Goal: Complete application form: Complete application form

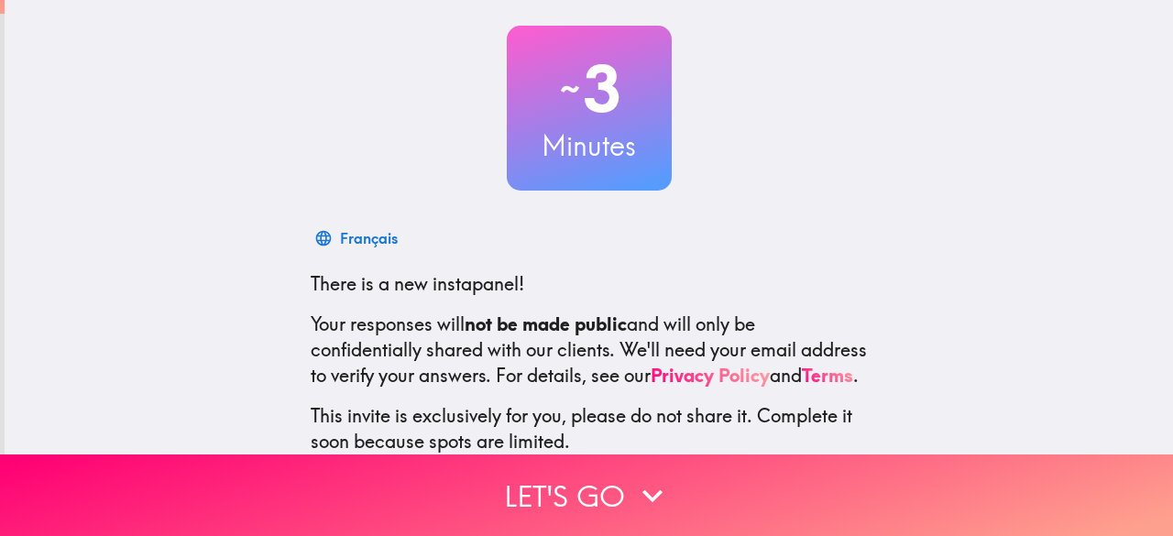
scroll to position [225, 0]
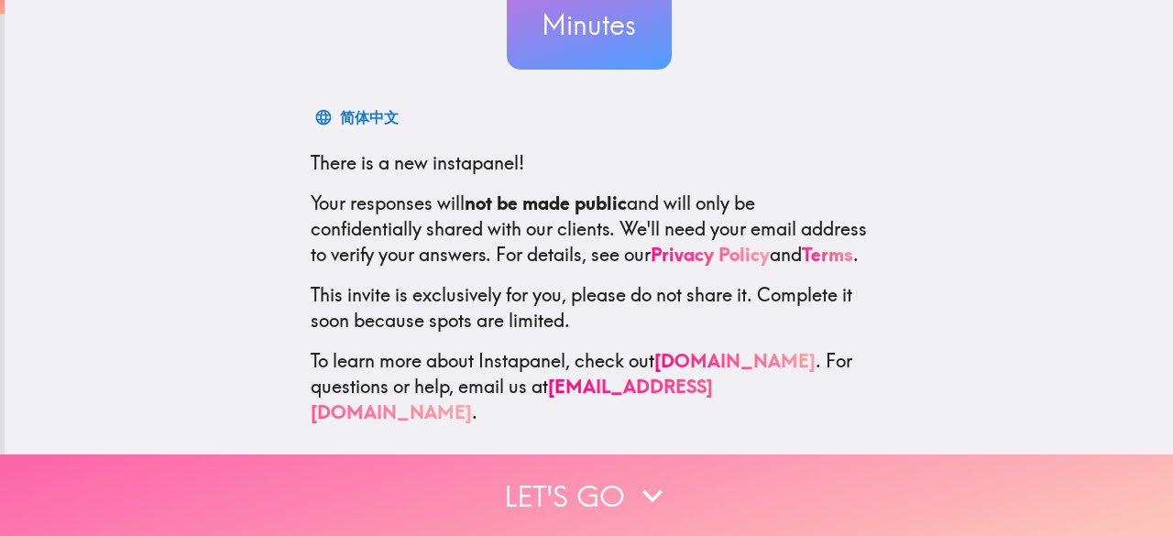
click at [731, 476] on button "Let's go" at bounding box center [586, 496] width 1173 height 82
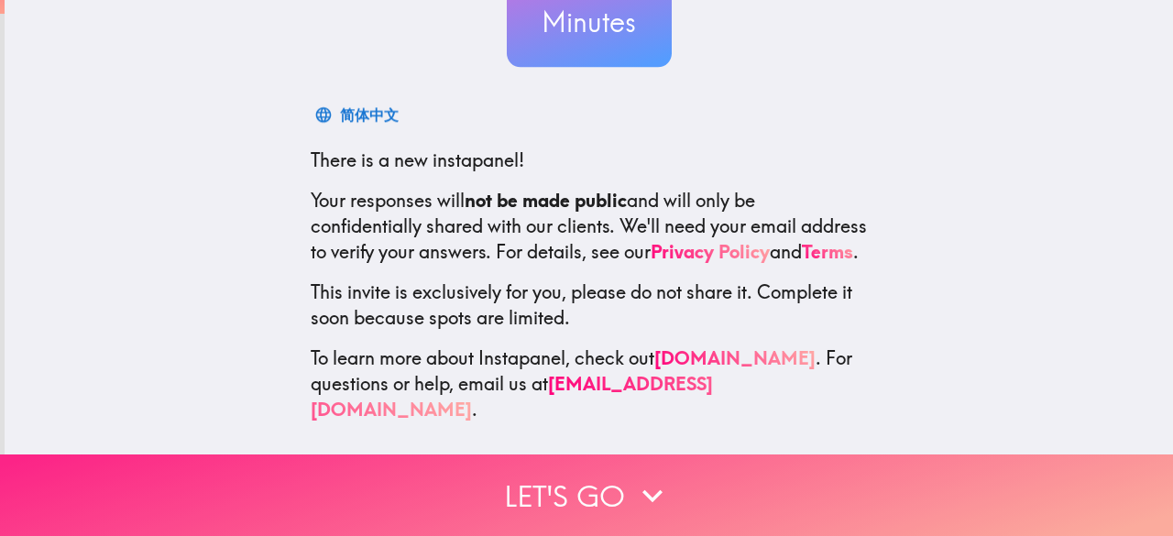
scroll to position [0, 0]
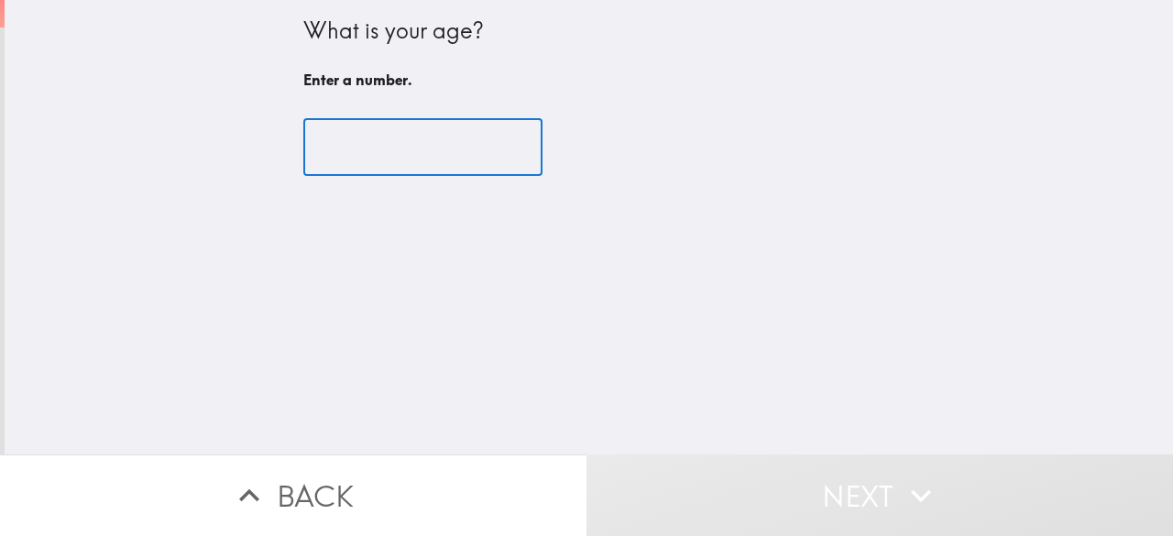
click at [396, 142] on input "number" at bounding box center [422, 147] width 239 height 57
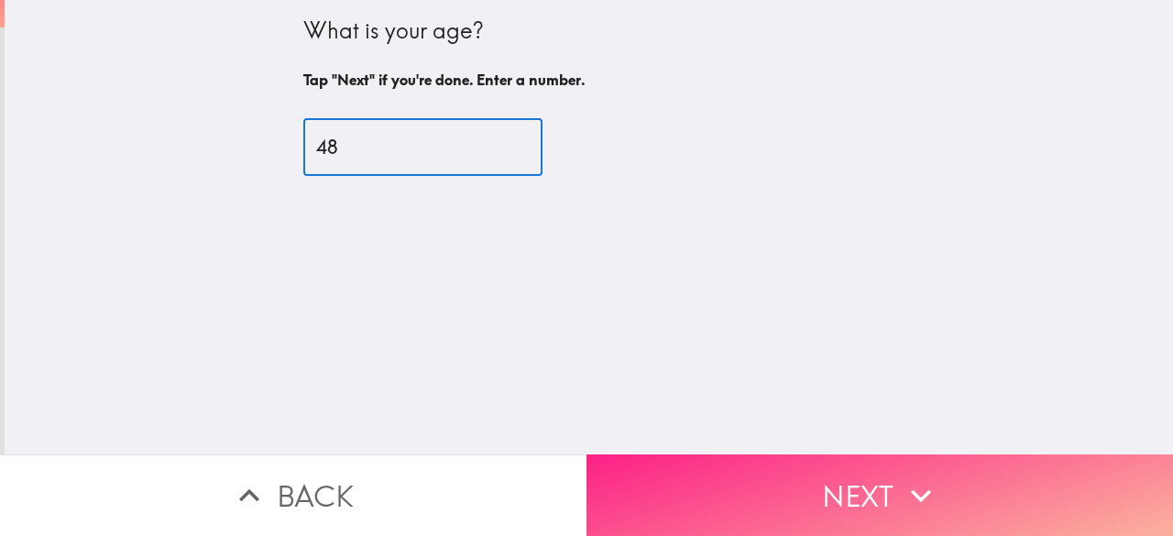
type input "48"
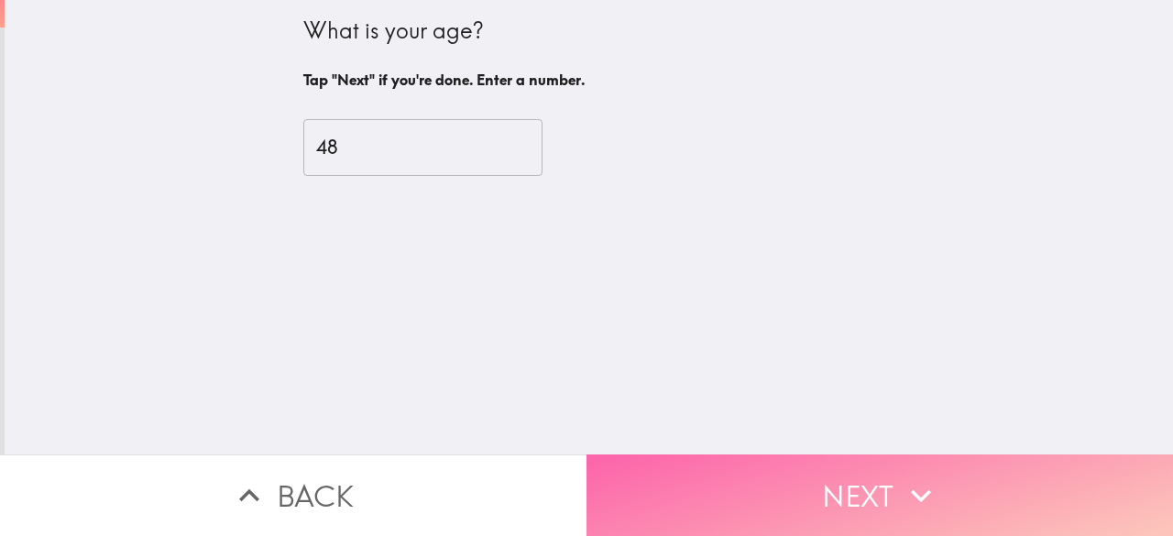
click at [725, 483] on button "Next" at bounding box center [880, 496] width 587 height 82
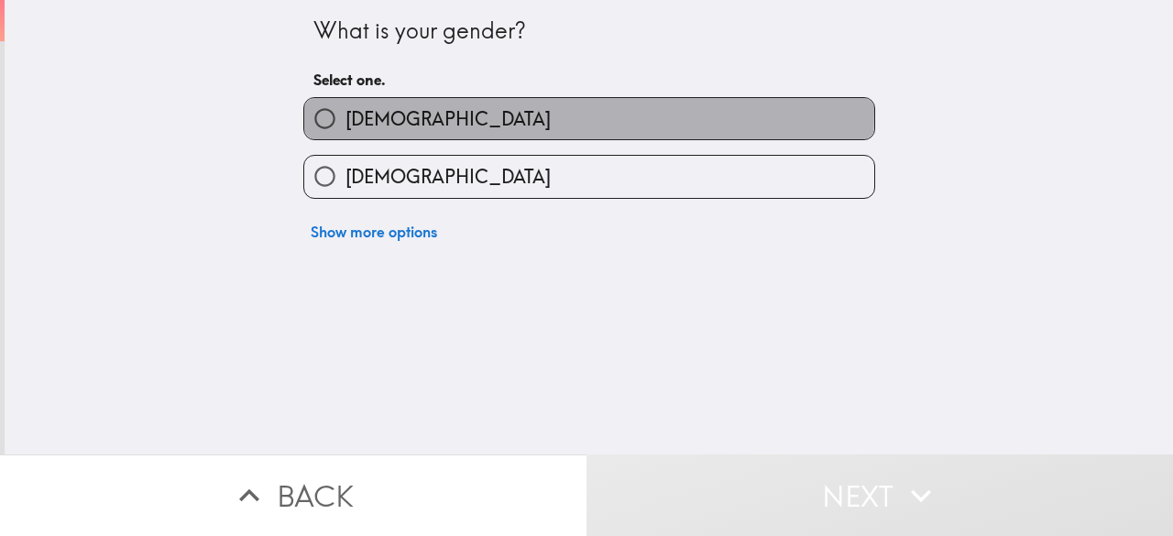
click at [346, 110] on span "[DEMOGRAPHIC_DATA]" at bounding box center [448, 119] width 205 height 26
click at [343, 110] on input "[DEMOGRAPHIC_DATA]" at bounding box center [324, 118] width 41 height 41
radio input "true"
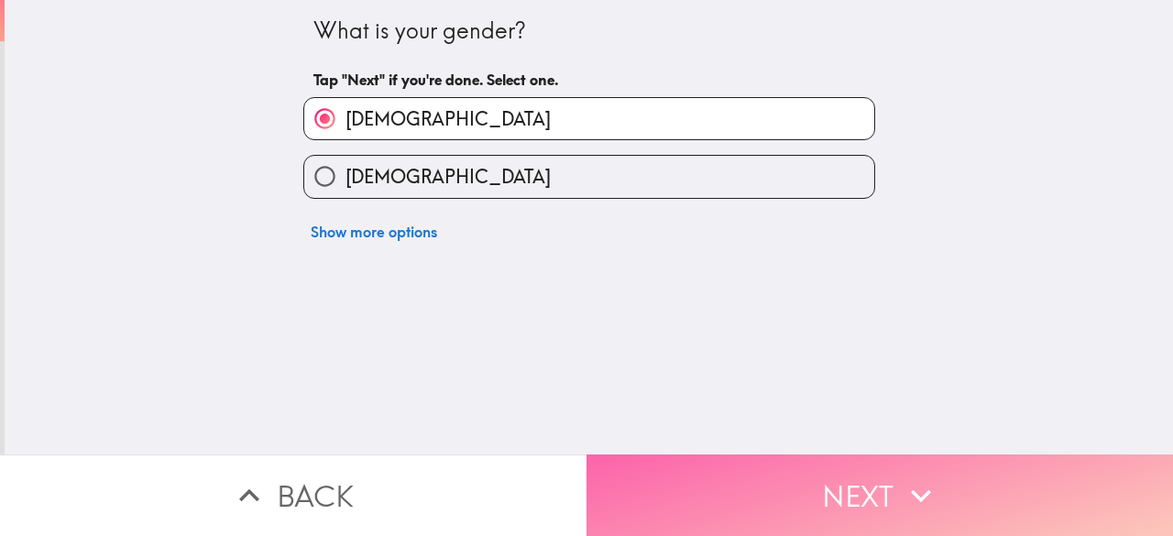
click at [675, 479] on button "Next" at bounding box center [880, 496] width 587 height 82
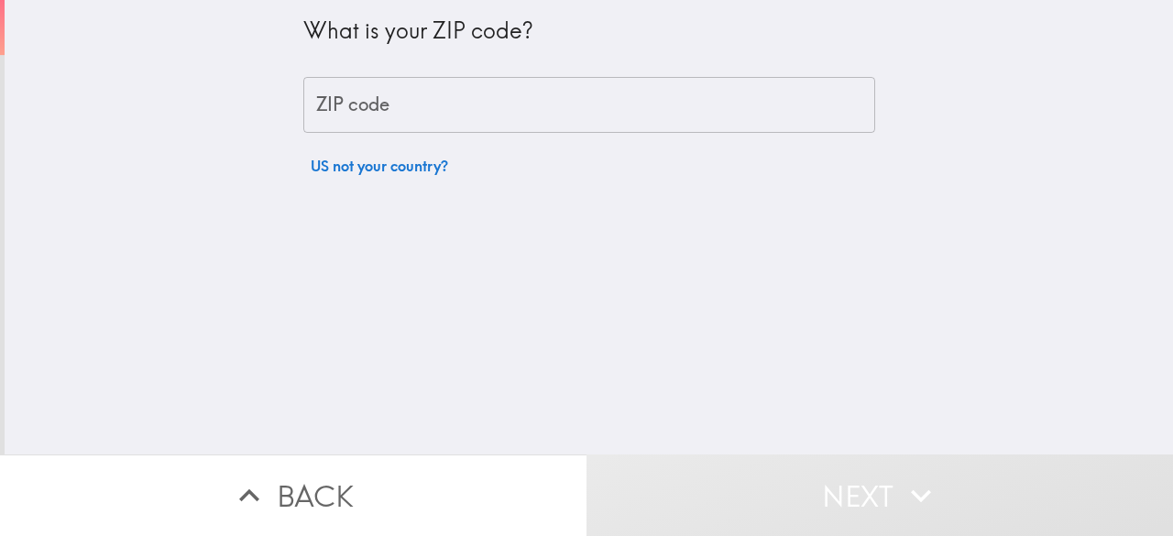
click at [423, 94] on input "ZIP code" at bounding box center [589, 105] width 572 height 57
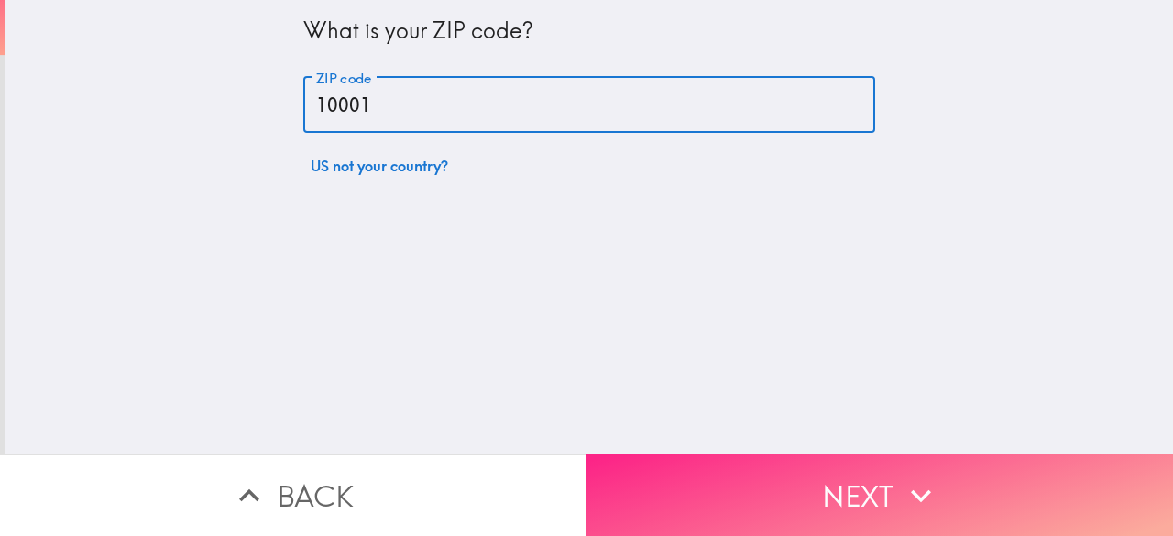
type input "10001"
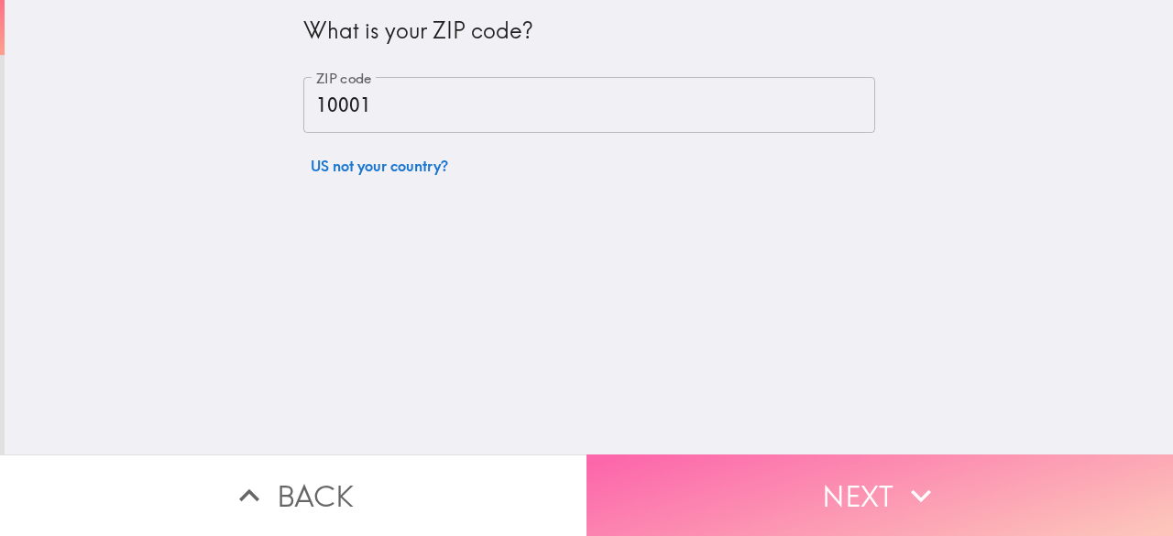
click at [691, 481] on button "Next" at bounding box center [880, 496] width 587 height 82
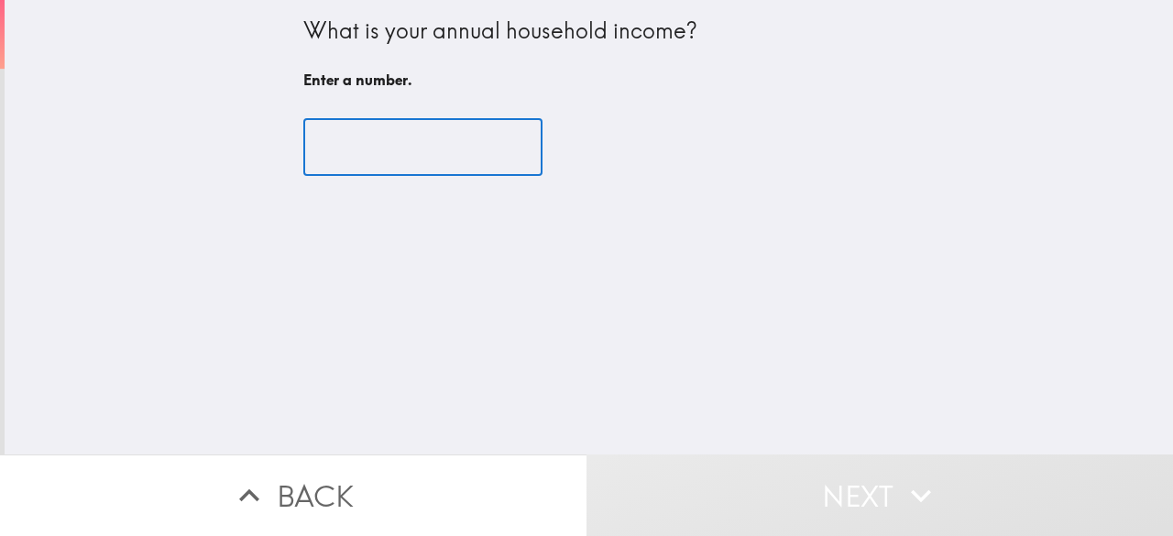
click at [337, 137] on input "number" at bounding box center [422, 147] width 239 height 57
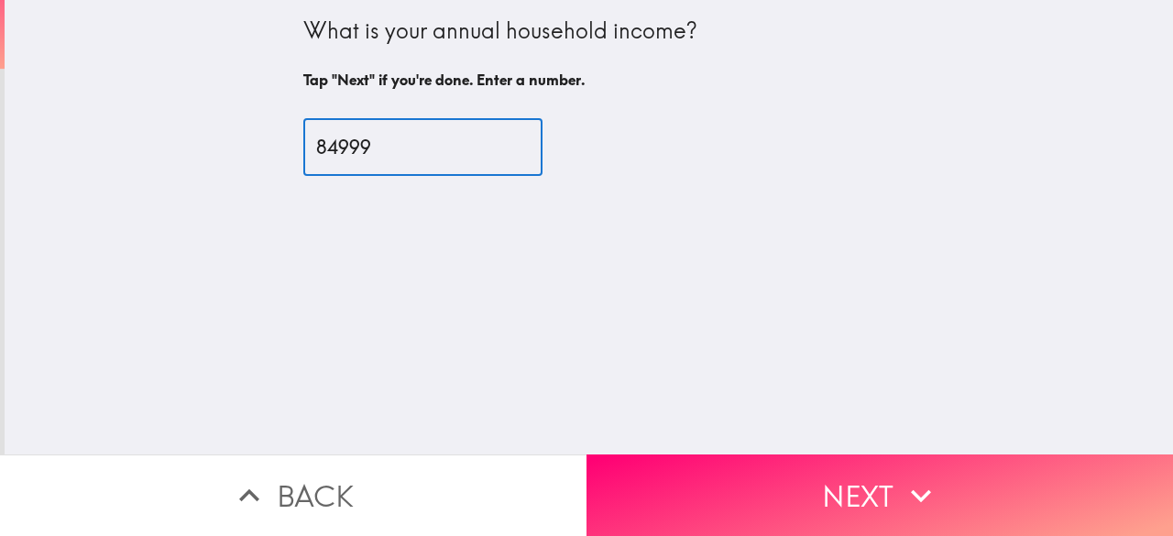
click at [492, 151] on input "84999" at bounding box center [422, 147] width 239 height 57
click at [385, 150] on input "84999" at bounding box center [422, 147] width 239 height 57
click at [303, 146] on input "85000" at bounding box center [422, 147] width 239 height 57
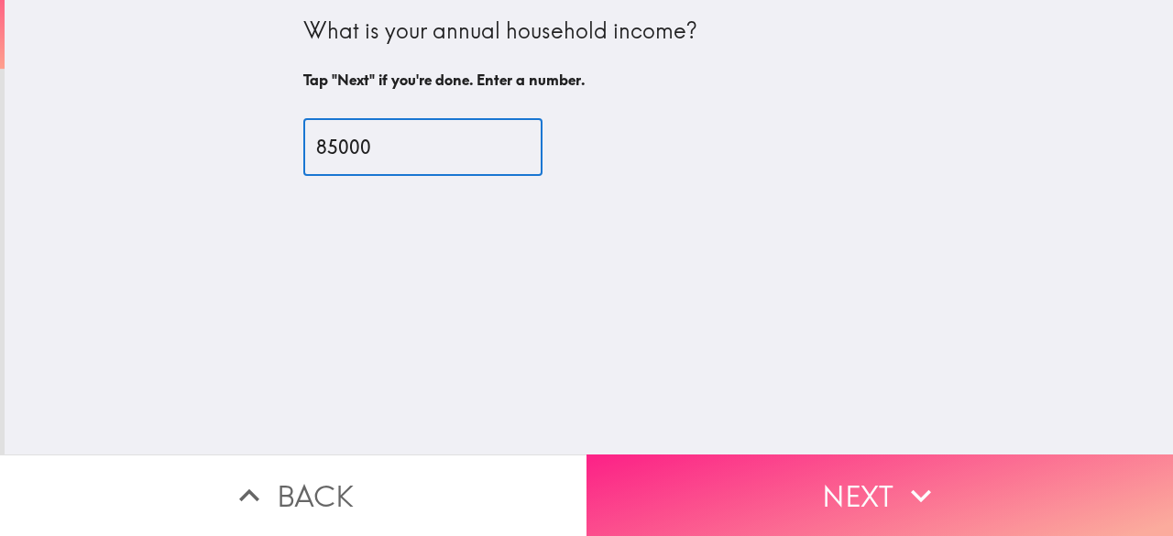
type input "85000"
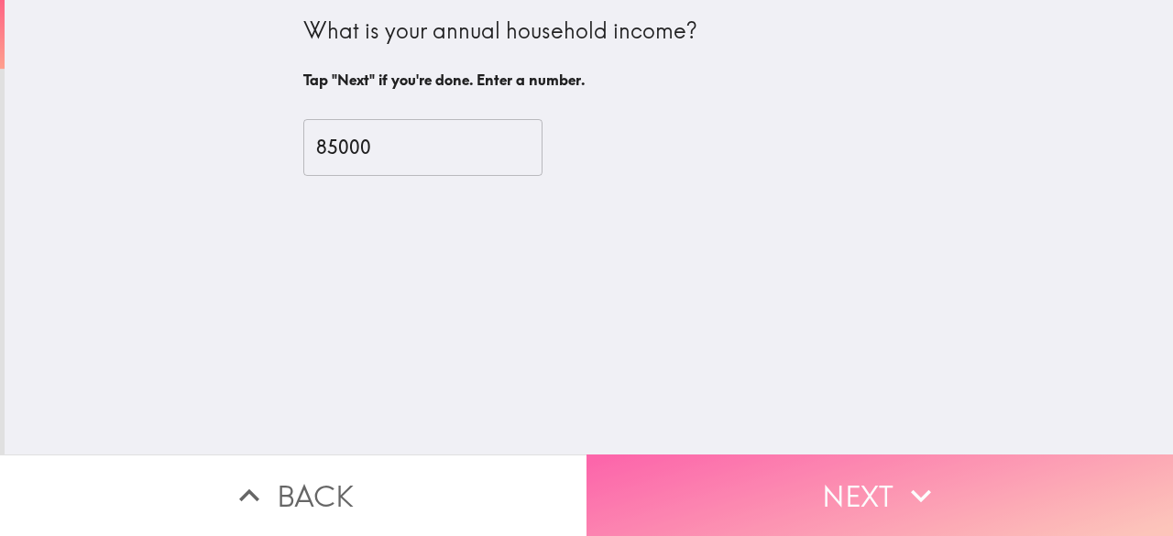
click at [725, 484] on button "Next" at bounding box center [880, 496] width 587 height 82
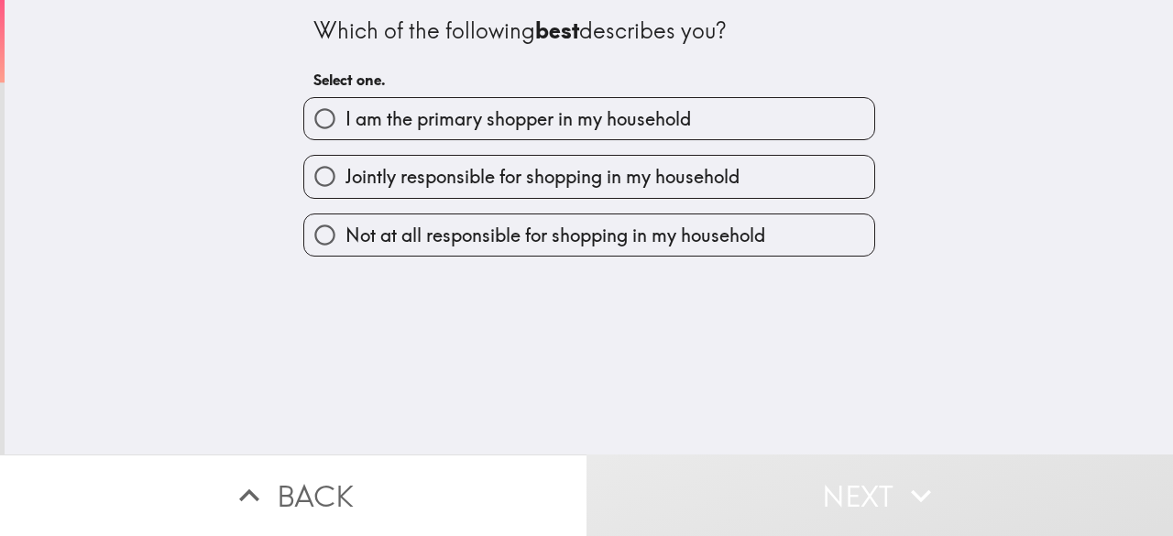
click at [376, 115] on span "I am the primary shopper in my household" at bounding box center [519, 119] width 346 height 26
click at [346, 115] on input "I am the primary shopper in my household" at bounding box center [324, 118] width 41 height 41
radio input "true"
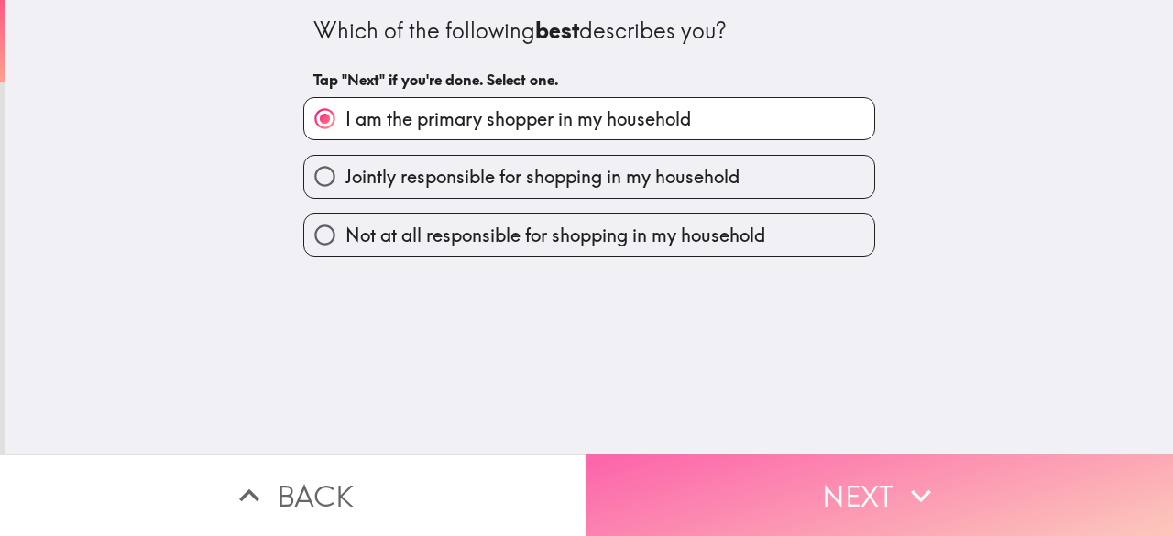
click at [710, 474] on button "Next" at bounding box center [880, 496] width 587 height 82
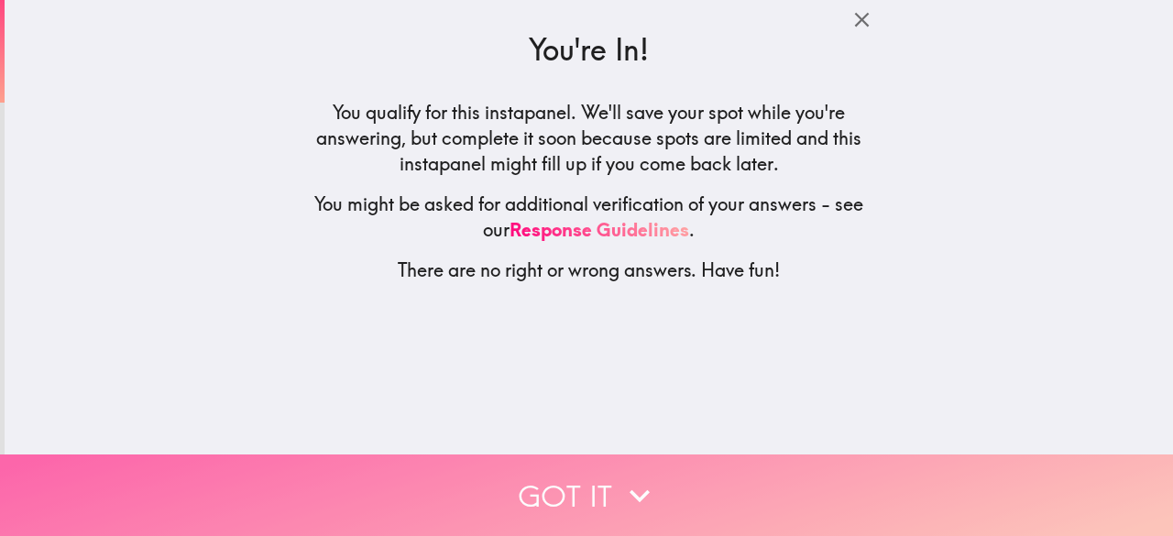
click at [711, 475] on button "Got it" at bounding box center [586, 496] width 1173 height 82
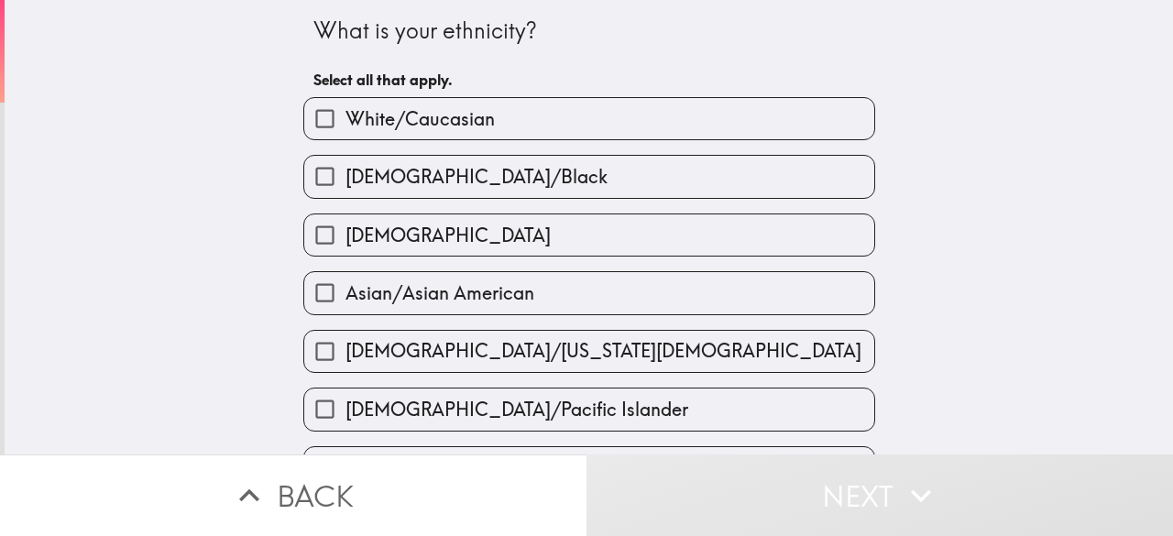
click at [431, 114] on span "White/Caucasian" at bounding box center [420, 119] width 149 height 26
click at [346, 114] on input "White/Caucasian" at bounding box center [324, 118] width 41 height 41
checkbox input "true"
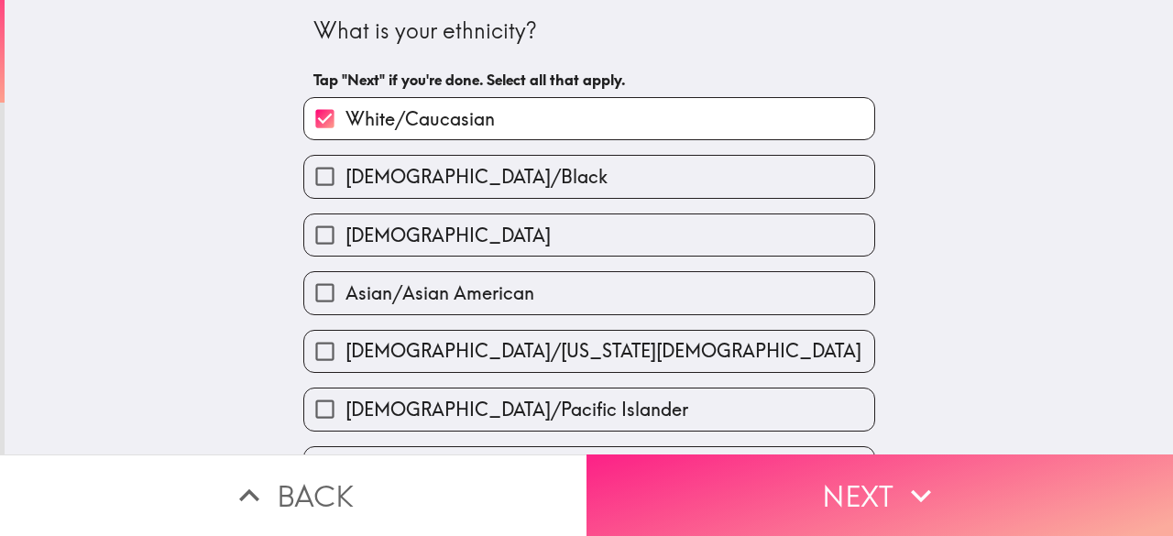
click at [751, 476] on button "Next" at bounding box center [880, 496] width 587 height 82
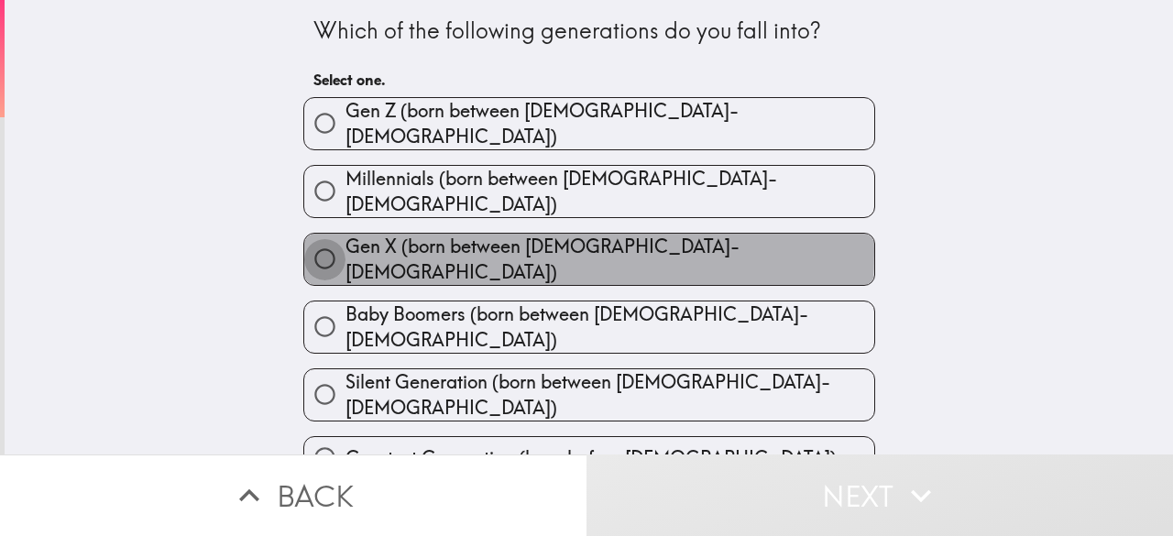
click at [305, 238] on input "Gen X (born between [DEMOGRAPHIC_DATA]-[DEMOGRAPHIC_DATA])" at bounding box center [324, 258] width 41 height 41
radio input "true"
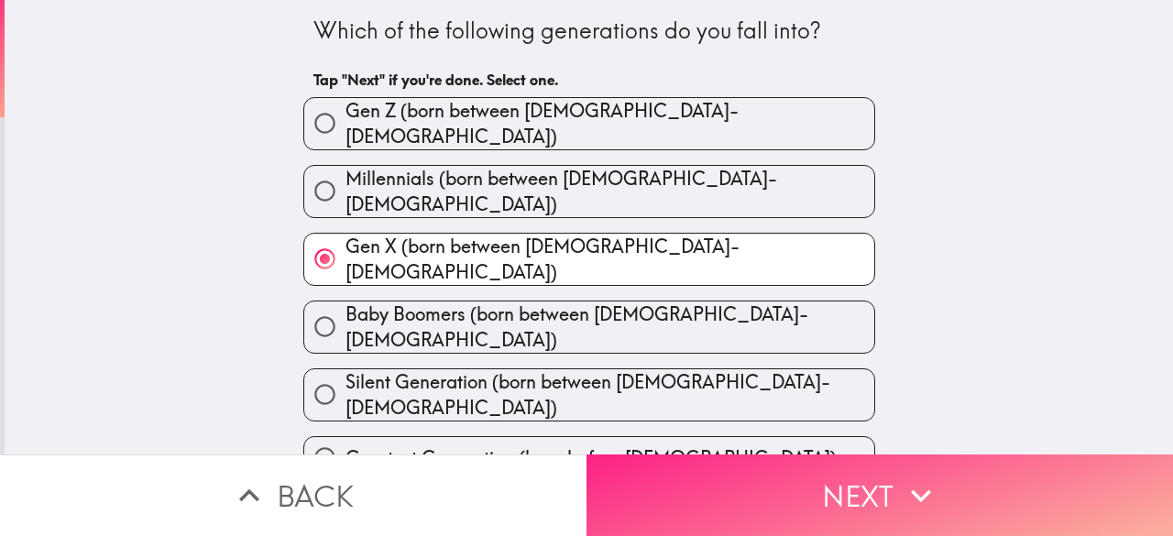
click at [752, 476] on button "Next" at bounding box center [880, 496] width 587 height 82
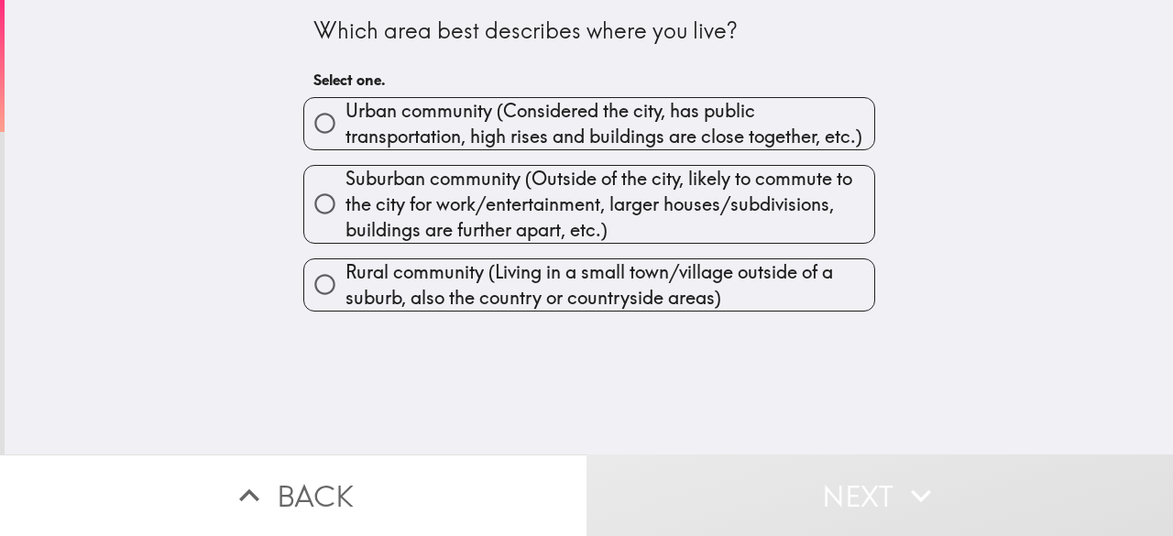
drag, startPoint x: 304, startPoint y: 27, endPoint x: 735, endPoint y: 137, distance: 444.8
click at [704, 330] on div "Which area best describes where you live? Select one. Urban community (Consider…" at bounding box center [589, 227] width 1168 height 455
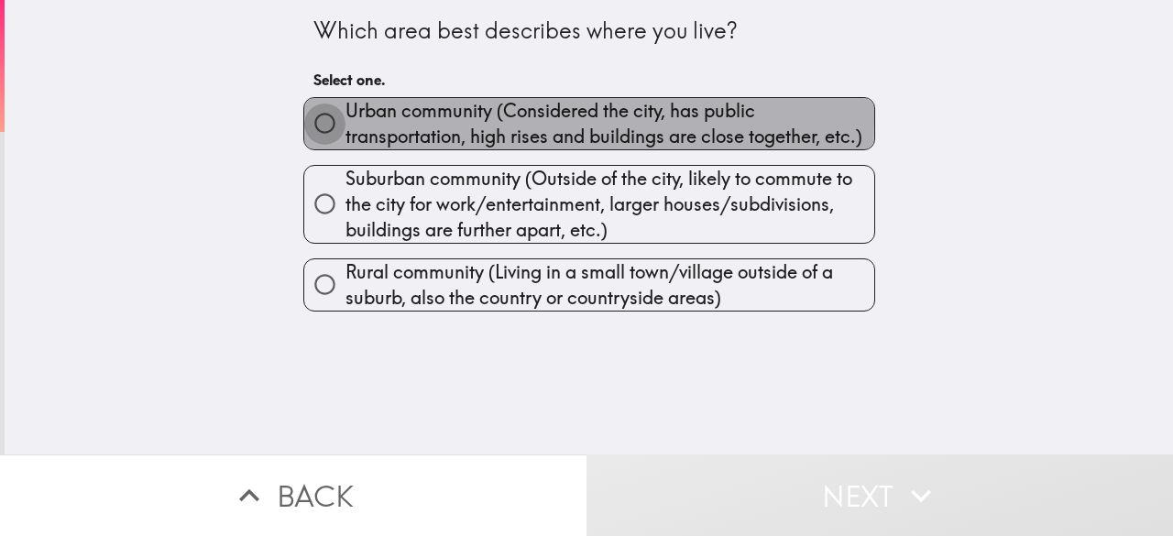
click at [310, 120] on input "Urban community (Considered the city, has public transportation, high rises and…" at bounding box center [324, 123] width 41 height 41
radio input "true"
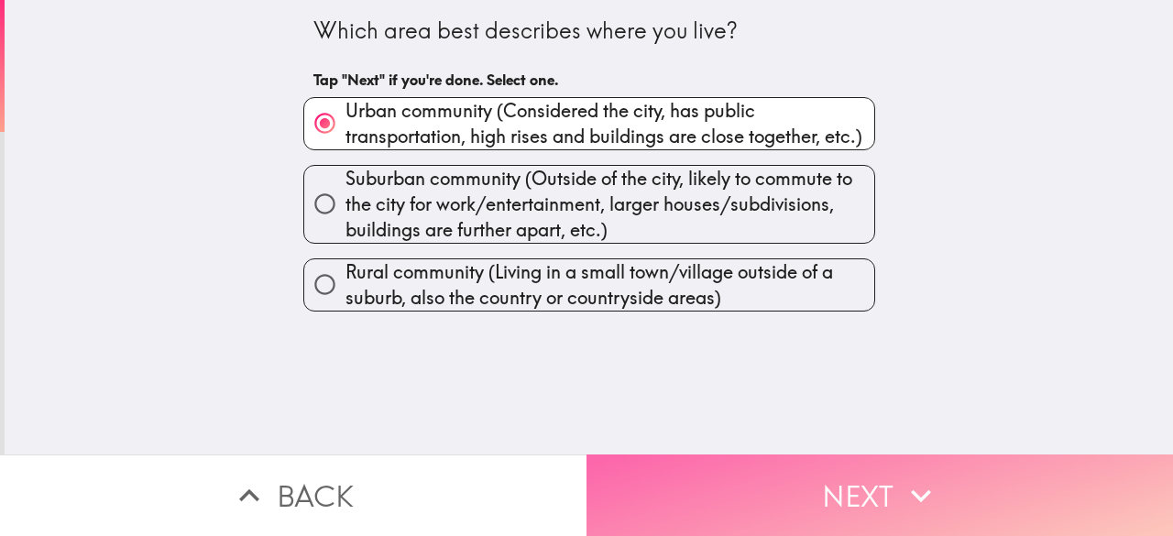
click at [791, 477] on button "Next" at bounding box center [880, 496] width 587 height 82
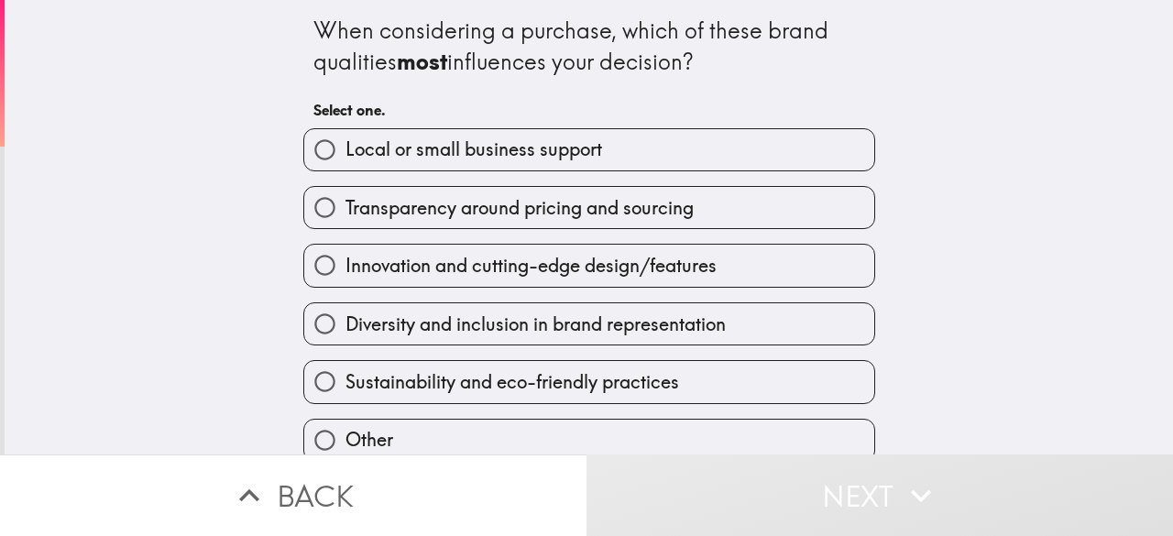
drag, startPoint x: 302, startPoint y: 22, endPoint x: 675, endPoint y: 282, distance: 454.8
click at [644, 362] on div "When considering a purchase, which of these brand qualities most influences you…" at bounding box center [589, 260] width 587 height 521
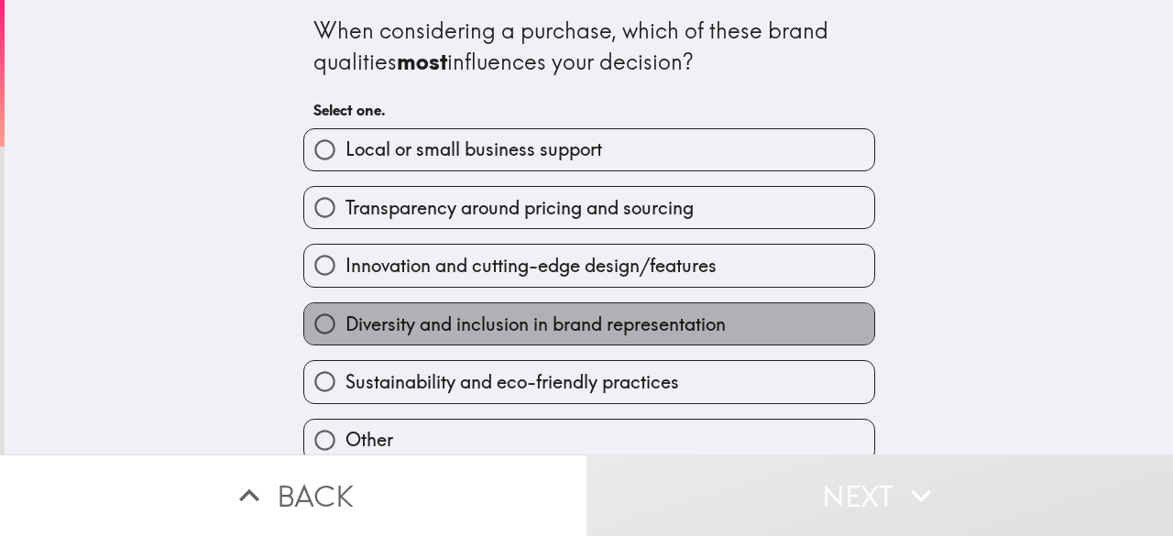
click at [552, 334] on span "Diversity and inclusion in brand representation" at bounding box center [536, 325] width 380 height 26
click at [346, 334] on input "Diversity and inclusion in brand representation" at bounding box center [324, 323] width 41 height 41
radio input "true"
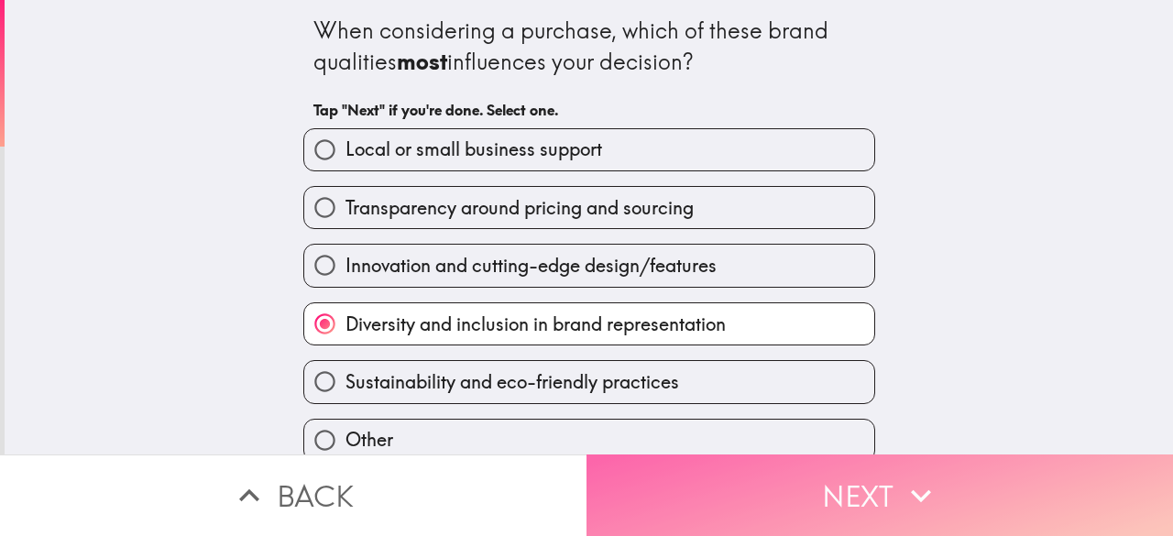
click at [735, 481] on button "Next" at bounding box center [880, 496] width 587 height 82
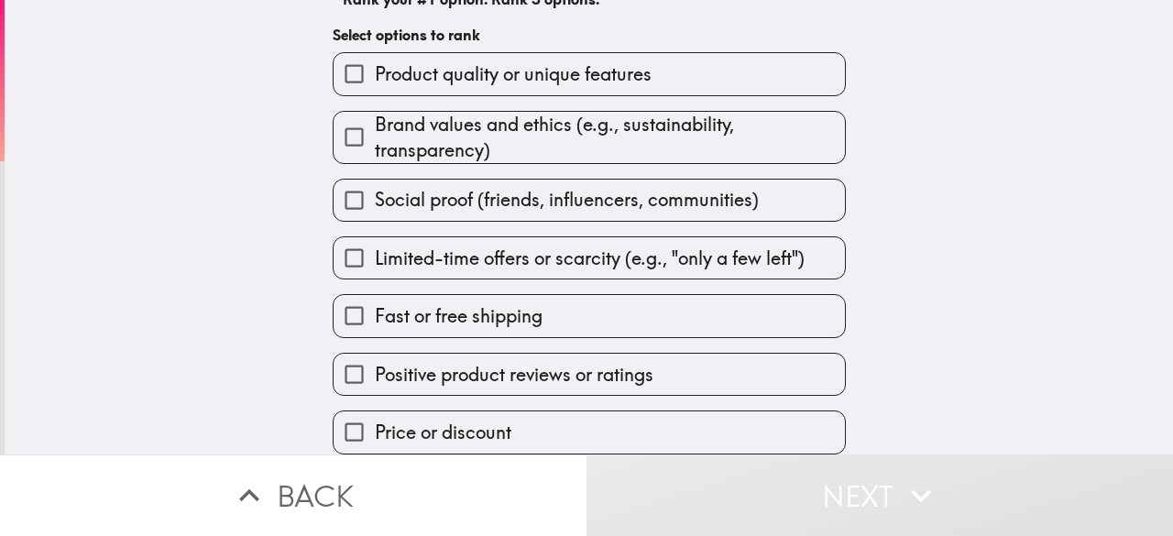
scroll to position [190, 0]
click at [421, 116] on span "Brand values and ethics (e.g., sustainability, transparency)" at bounding box center [610, 137] width 470 height 51
click at [375, 116] on input "Brand values and ethics (e.g., sustainability, transparency)" at bounding box center [354, 136] width 41 height 41
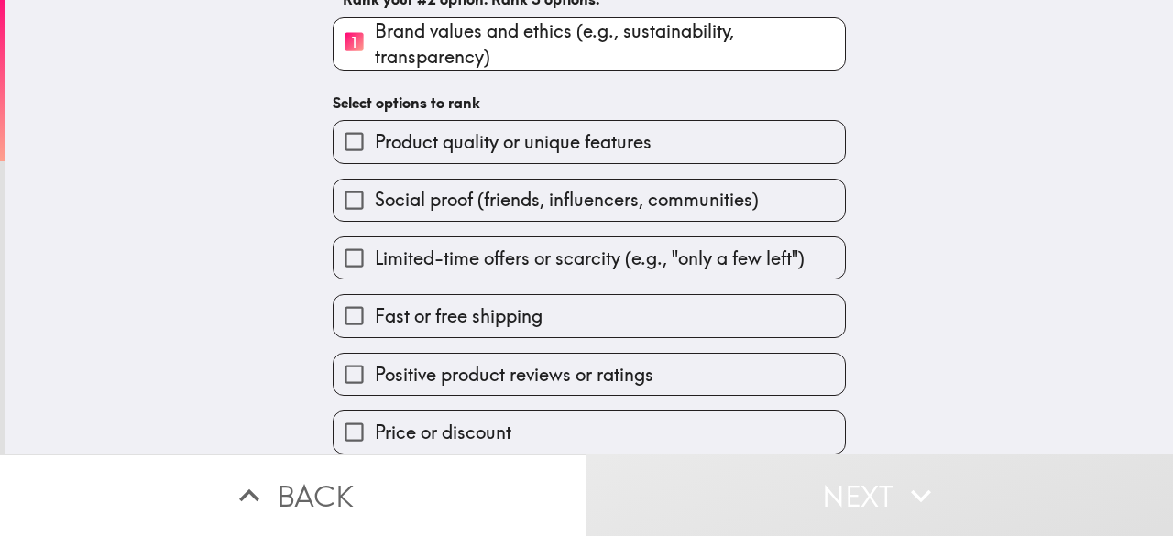
click at [334, 182] on input "Social proof (friends, influencers, communities)" at bounding box center [354, 200] width 41 height 41
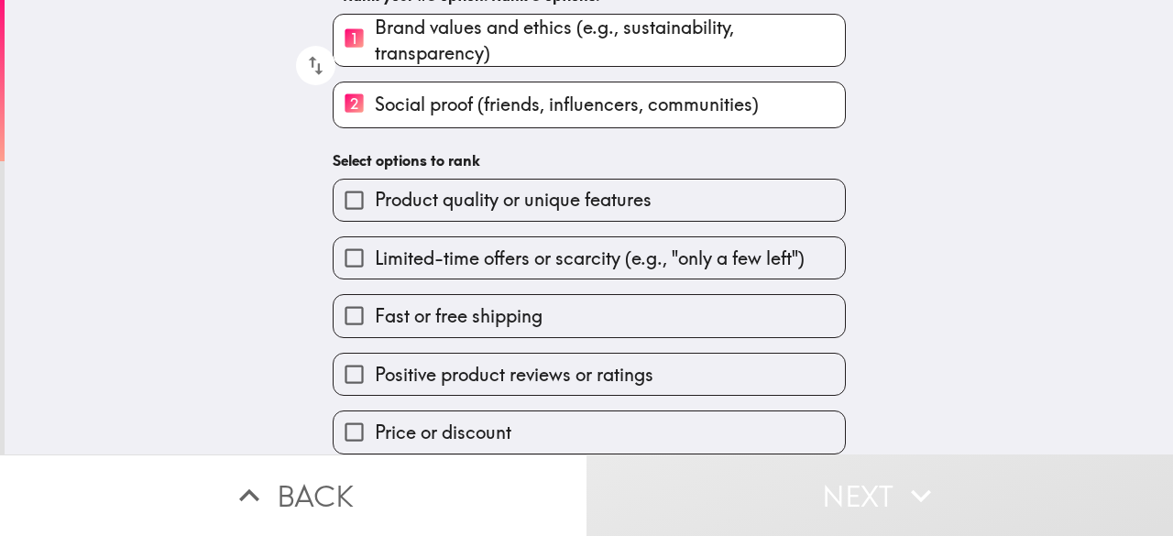
scroll to position [0, 0]
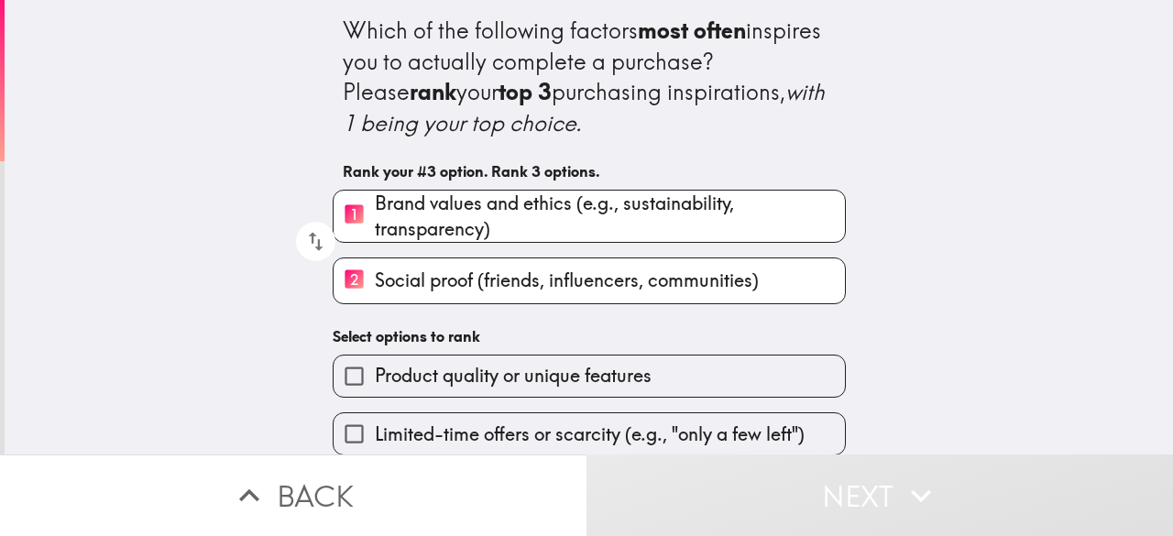
click at [403, 239] on span "Brand values and ethics (e.g., sustainability, transparency)" at bounding box center [610, 216] width 470 height 51
click at [375, 238] on input "1 Brand values and ethics (e.g., sustainability, transparency)" at bounding box center [354, 215] width 41 height 45
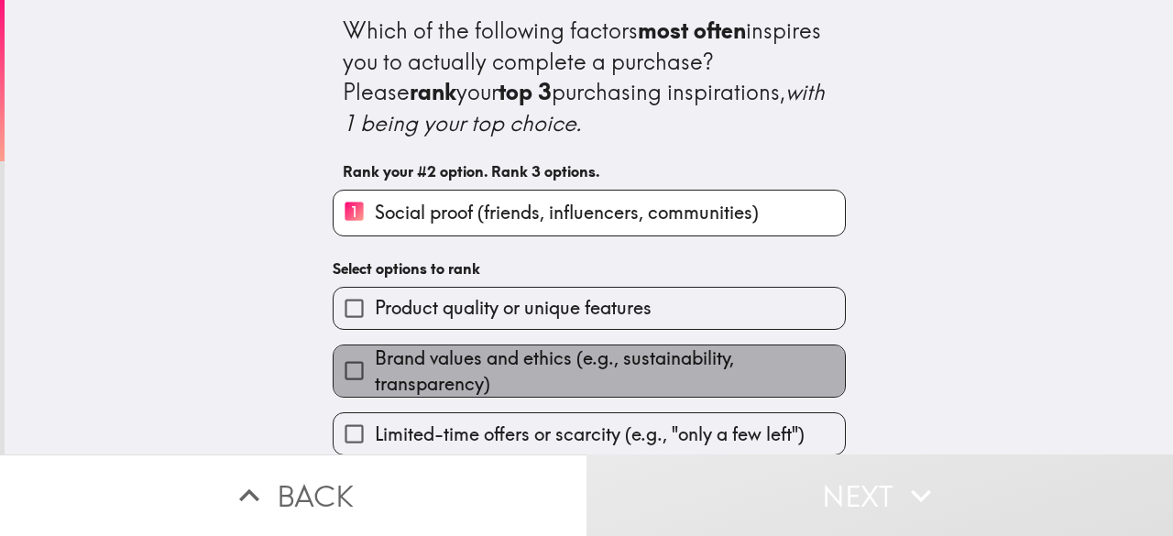
click at [464, 365] on span "Brand values and ethics (e.g., sustainability, transparency)" at bounding box center [610, 371] width 470 height 51
click at [375, 365] on input "Brand values and ethics (e.g., sustainability, transparency)" at bounding box center [354, 370] width 41 height 41
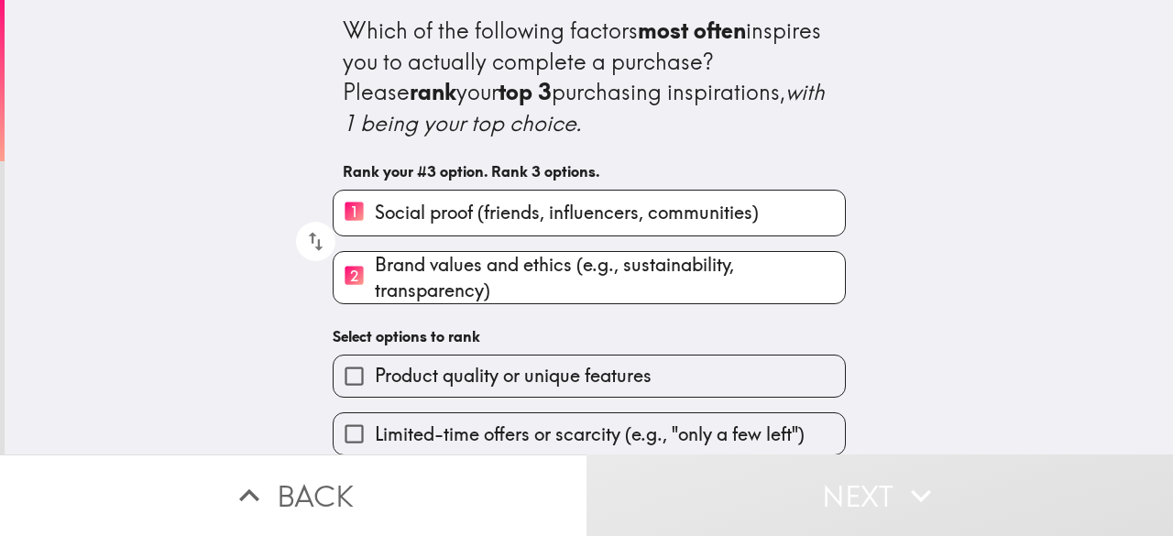
scroll to position [193, 0]
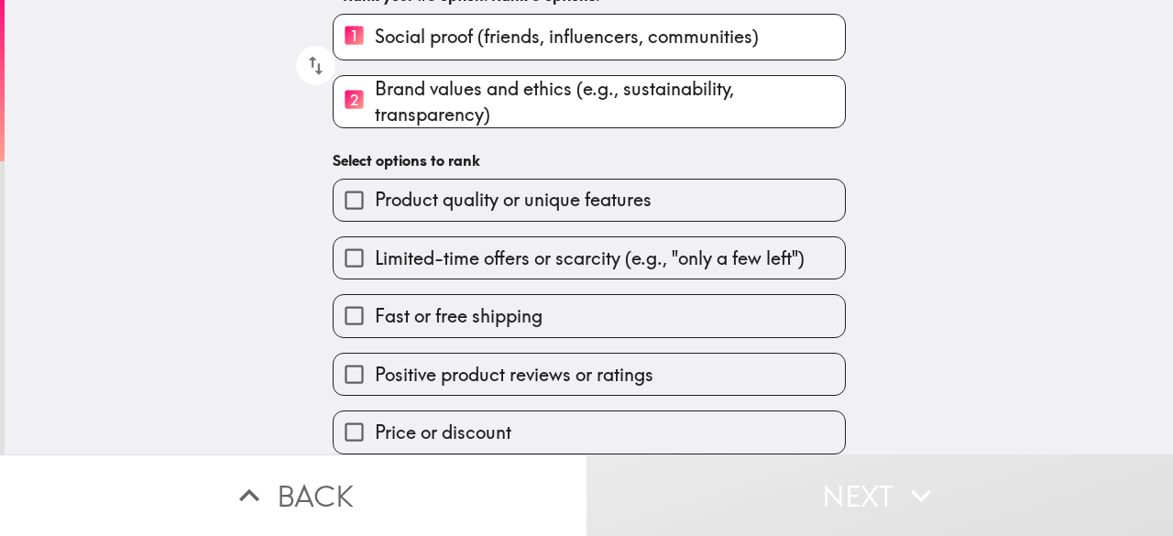
click at [351, 354] on input "Positive product reviews or ratings" at bounding box center [354, 374] width 41 height 41
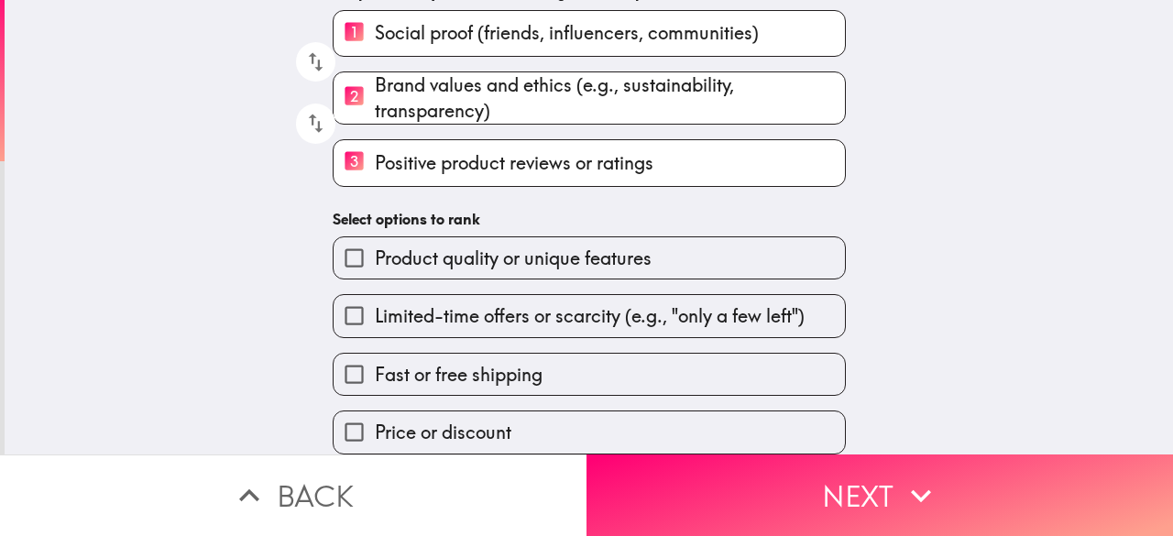
click at [342, 295] on input "Limited-time offers or scarcity (e.g., "only a few left")" at bounding box center [354, 315] width 41 height 41
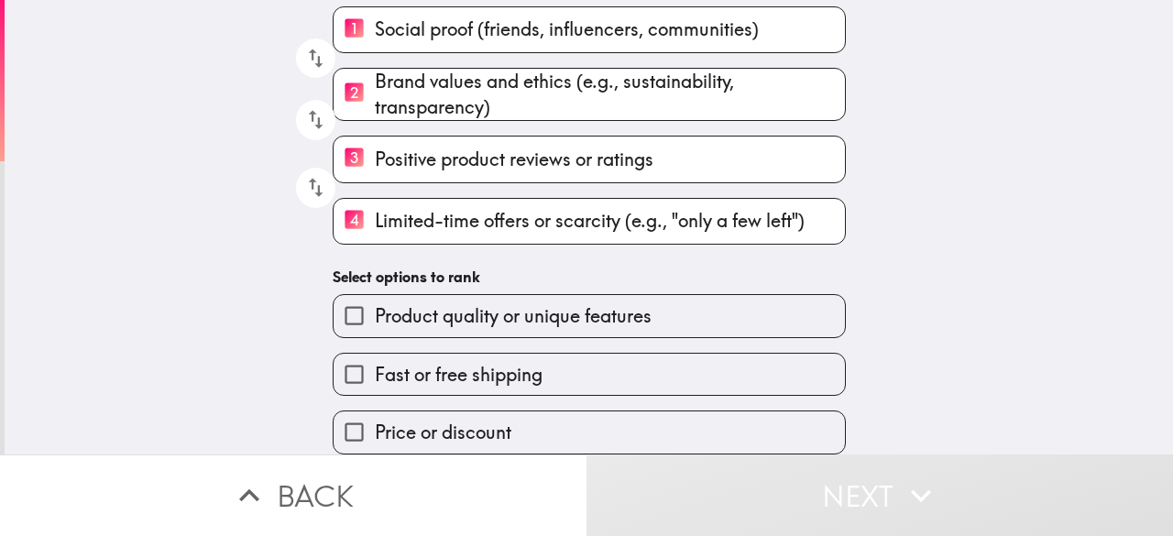
click at [335, 367] on input "Fast or free shipping" at bounding box center [354, 374] width 41 height 41
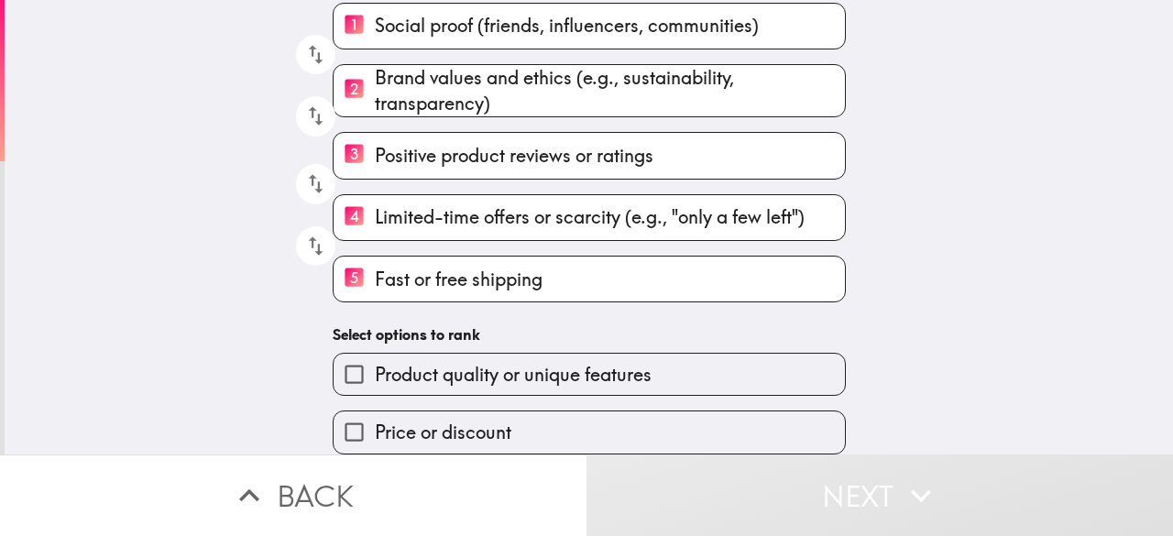
click at [338, 269] on input "5 Fast or free shipping" at bounding box center [354, 279] width 41 height 45
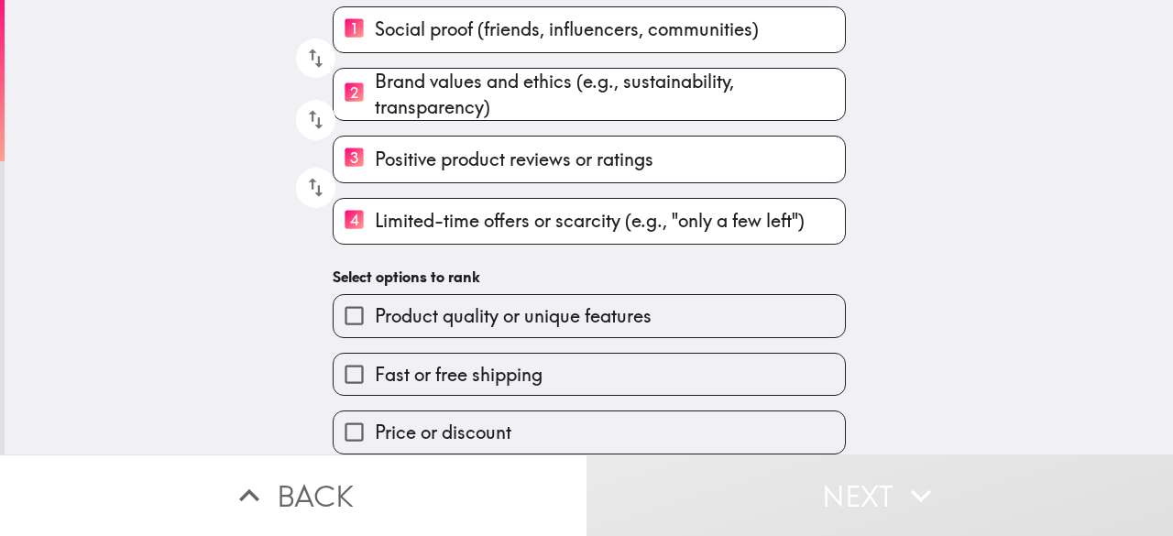
scroll to position [0, 0]
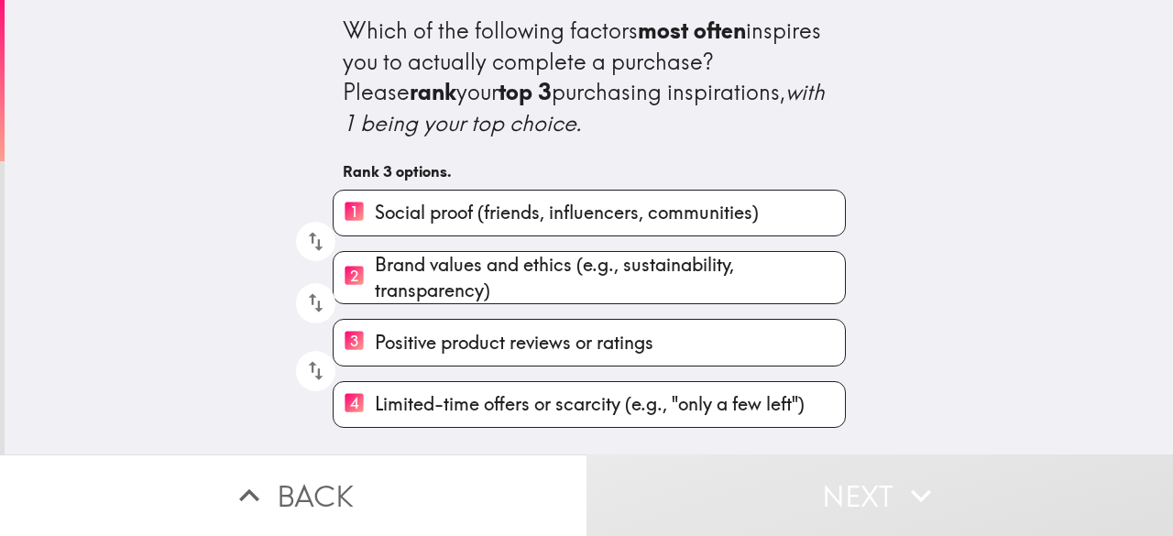
drag, startPoint x: 337, startPoint y: 346, endPoint x: 335, endPoint y: 408, distance: 62.4
click at [337, 344] on input "3 Positive product reviews or ratings" at bounding box center [354, 342] width 41 height 45
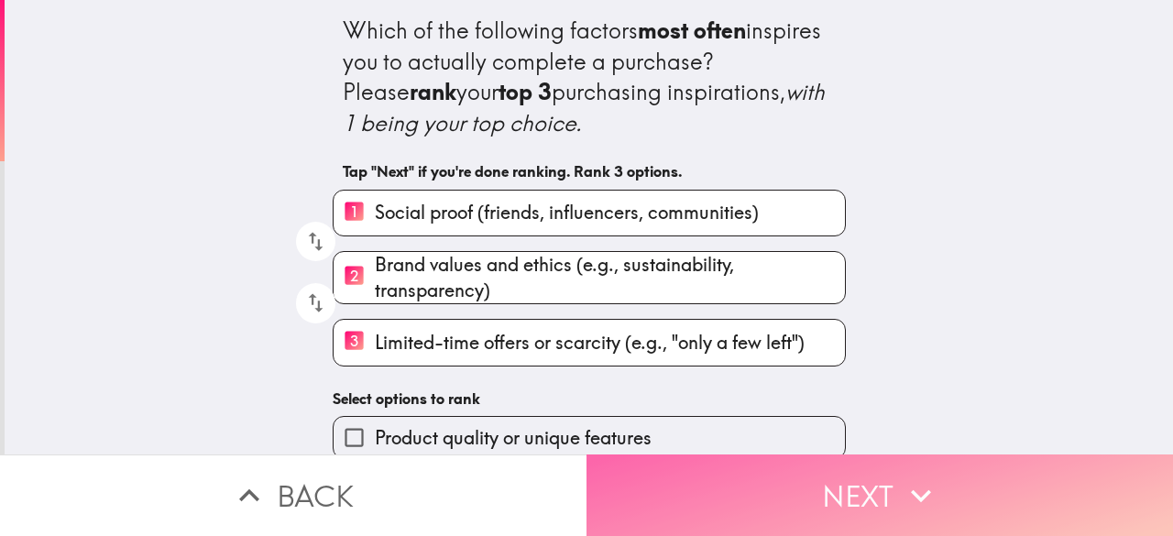
click at [688, 479] on button "Next" at bounding box center [880, 496] width 587 height 82
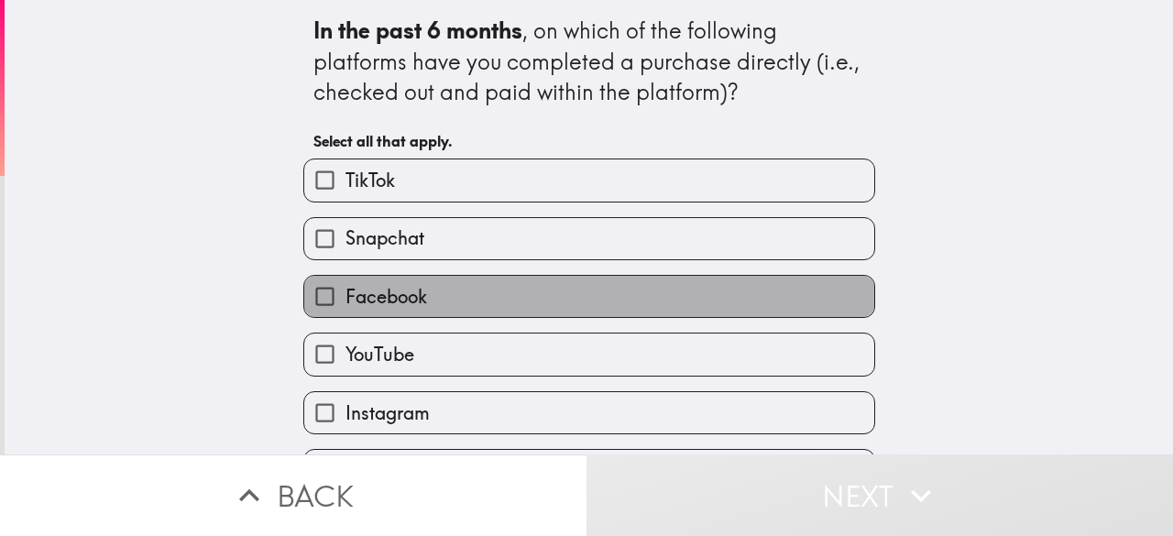
click at [411, 285] on span "Facebook" at bounding box center [387, 297] width 82 height 26
click at [346, 285] on input "Facebook" at bounding box center [324, 296] width 41 height 41
checkbox input "true"
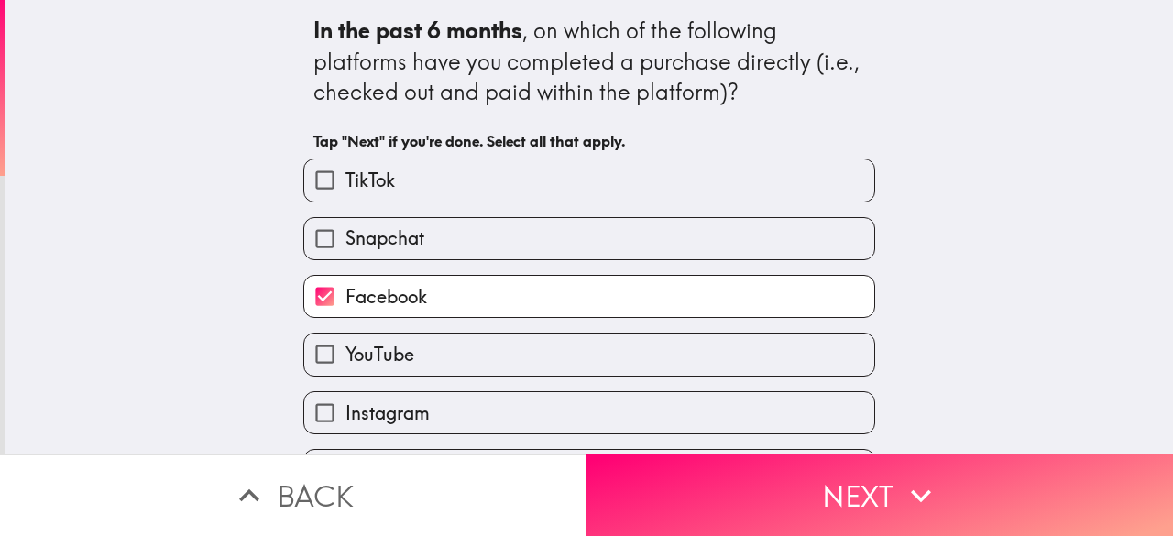
click at [422, 358] on label "YouTube" at bounding box center [589, 354] width 570 height 41
click at [346, 358] on input "YouTube" at bounding box center [324, 354] width 41 height 41
checkbox input "true"
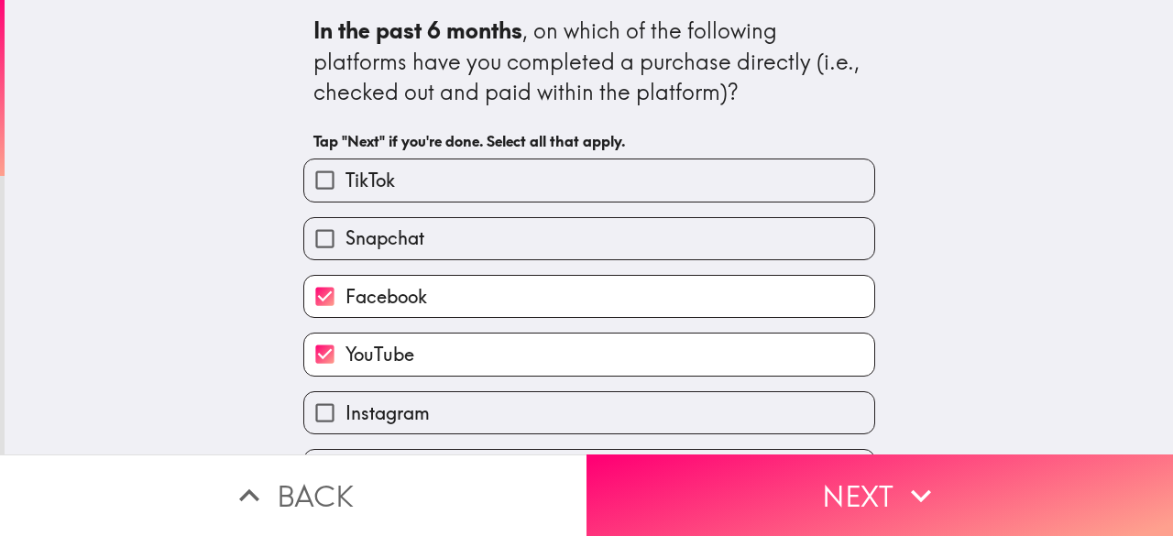
click at [436, 404] on label "Instagram" at bounding box center [589, 412] width 570 height 41
click at [346, 404] on input "Instagram" at bounding box center [324, 412] width 41 height 41
checkbox input "true"
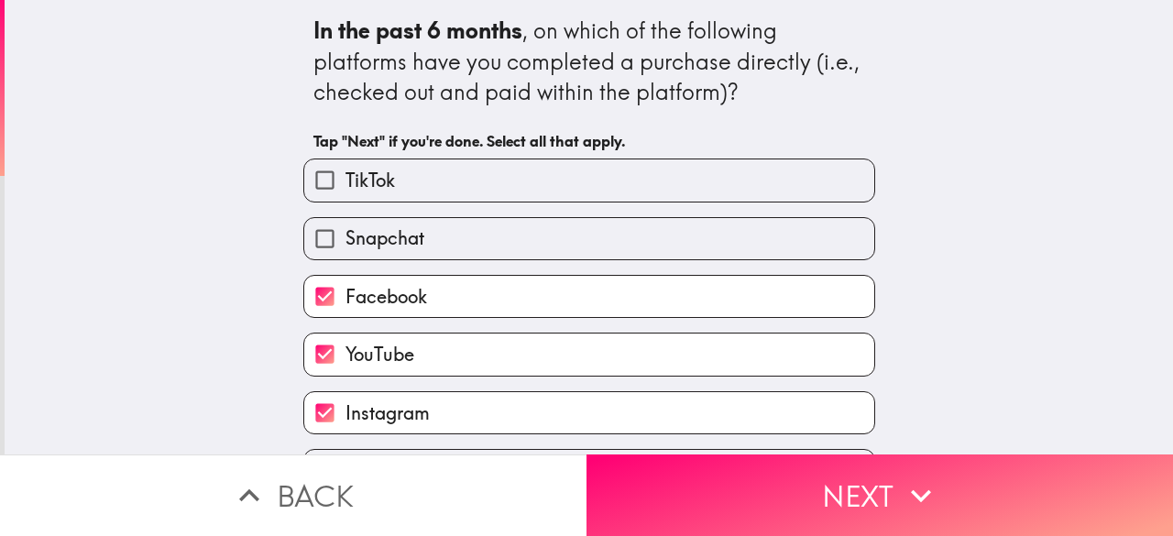
scroll to position [114, 0]
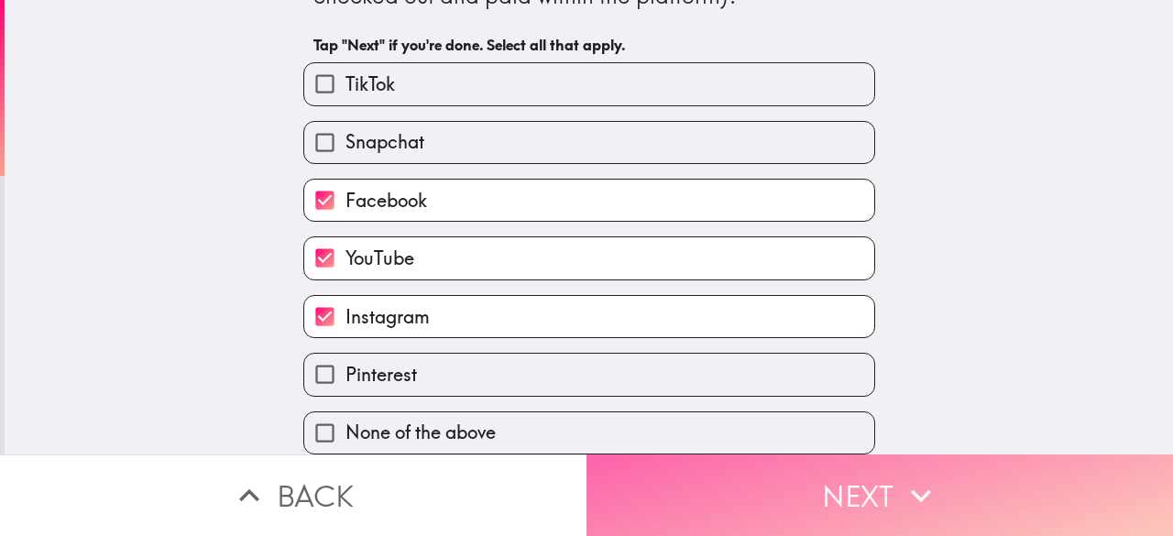
click at [702, 476] on button "Next" at bounding box center [880, 496] width 587 height 82
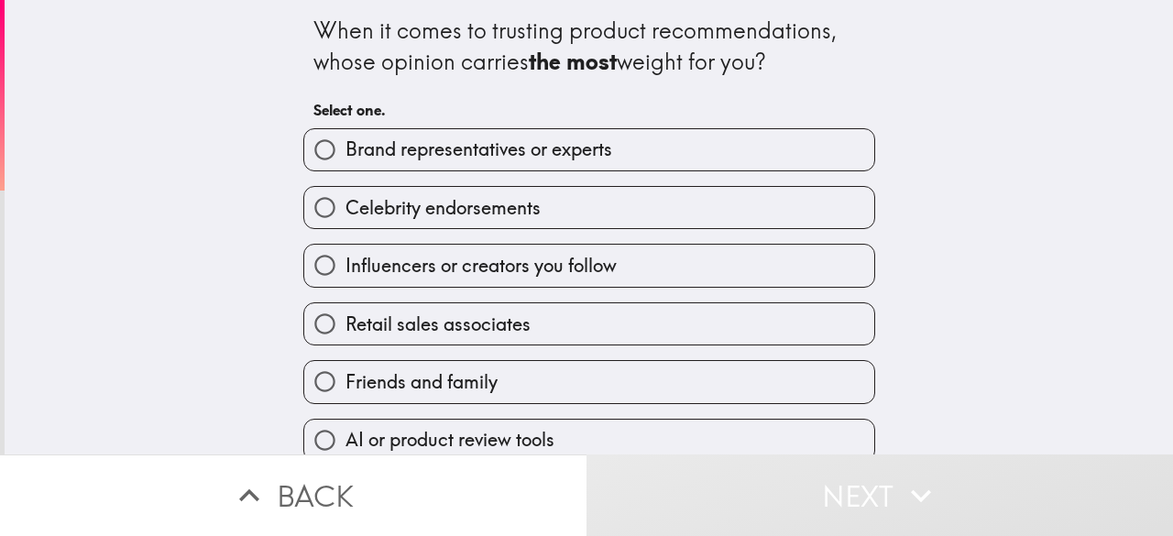
click at [346, 148] on span "Brand representatives or experts" at bounding box center [479, 150] width 267 height 26
click at [336, 148] on input "Brand representatives or experts" at bounding box center [324, 149] width 41 height 41
radio input "true"
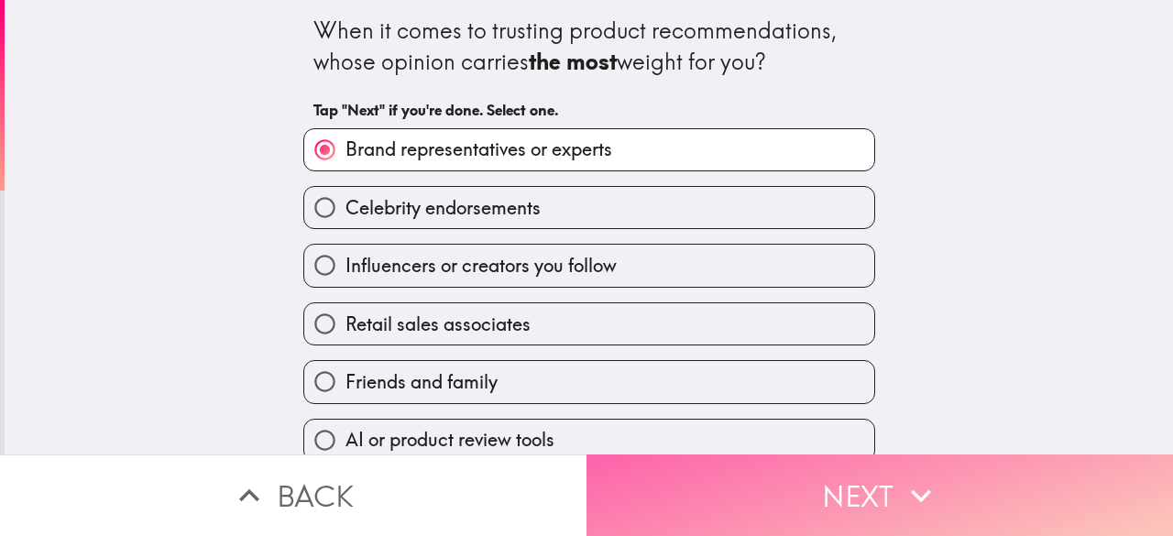
click at [784, 474] on button "Next" at bounding box center [880, 496] width 587 height 82
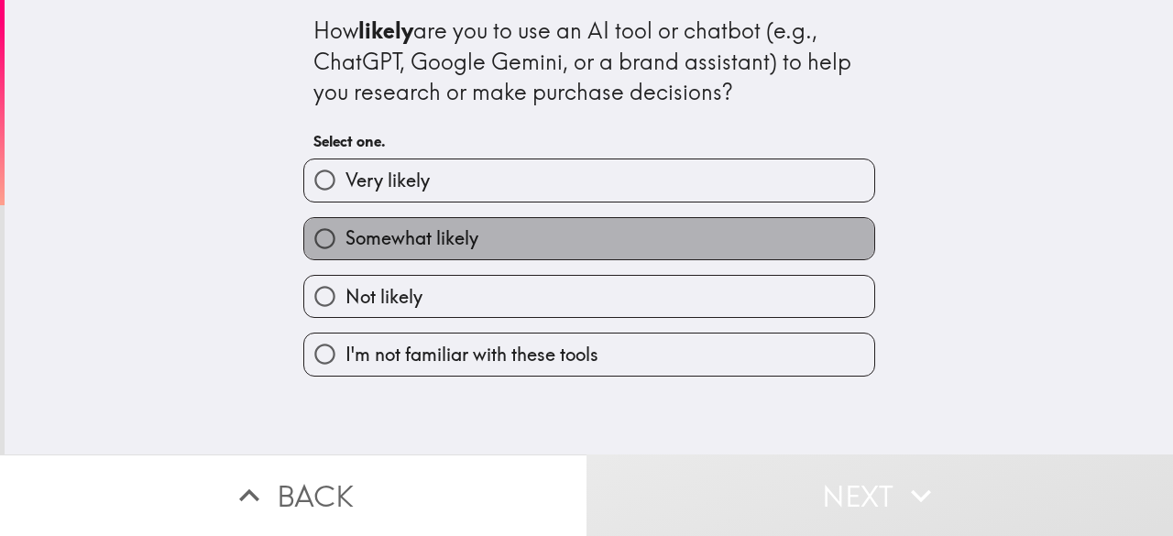
click at [463, 241] on span "Somewhat likely" at bounding box center [412, 238] width 133 height 26
click at [346, 241] on input "Somewhat likely" at bounding box center [324, 238] width 41 height 41
radio input "true"
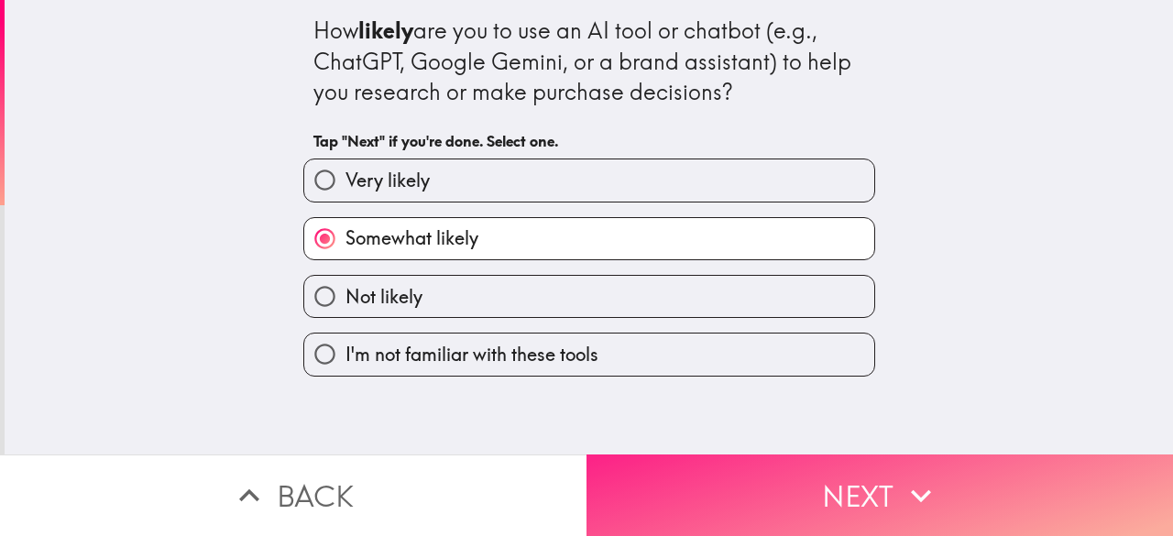
click at [777, 477] on button "Next" at bounding box center [880, 496] width 587 height 82
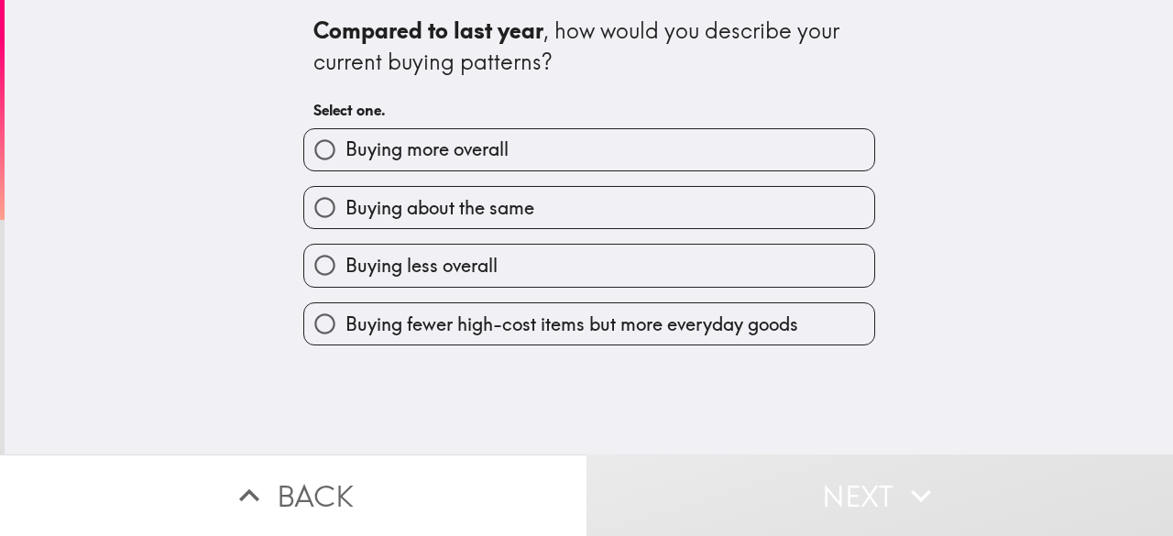
drag, startPoint x: 291, startPoint y: 22, endPoint x: 633, endPoint y: 361, distance: 482.1
click at [633, 361] on div "Compared to last year , how would you describe your current buying patterns? Se…" at bounding box center [589, 227] width 1168 height 455
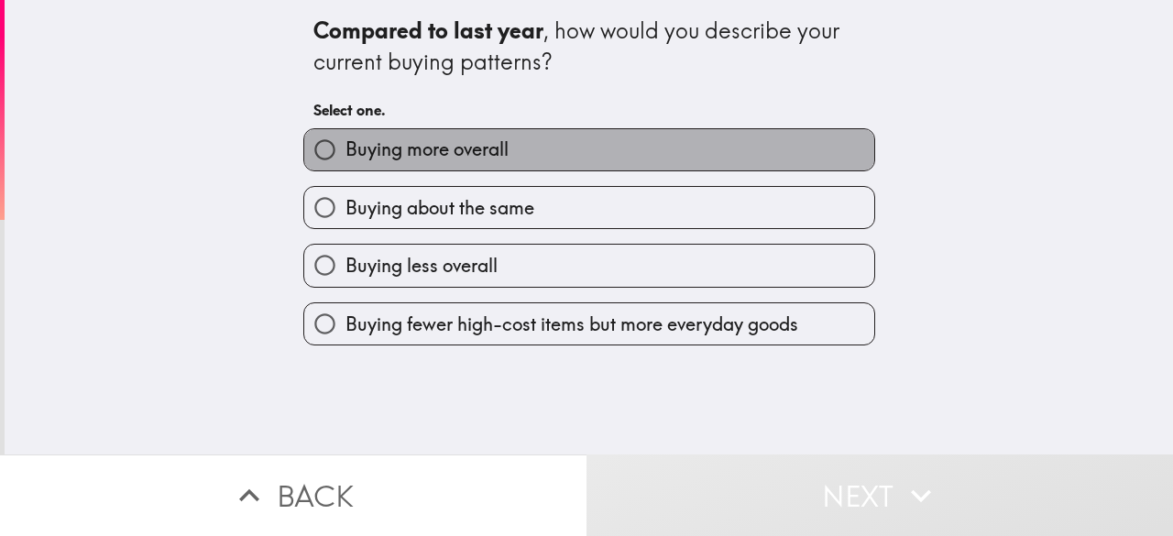
click at [541, 146] on label "Buying more overall" at bounding box center [589, 149] width 570 height 41
click at [346, 146] on input "Buying more overall" at bounding box center [324, 149] width 41 height 41
radio input "true"
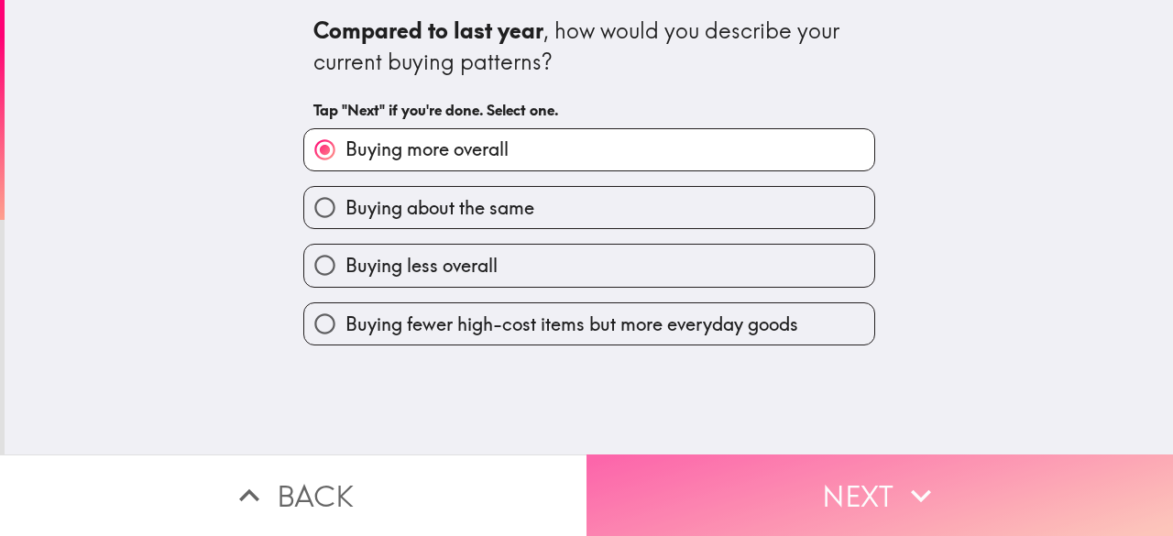
click at [684, 455] on button "Next" at bounding box center [880, 496] width 587 height 82
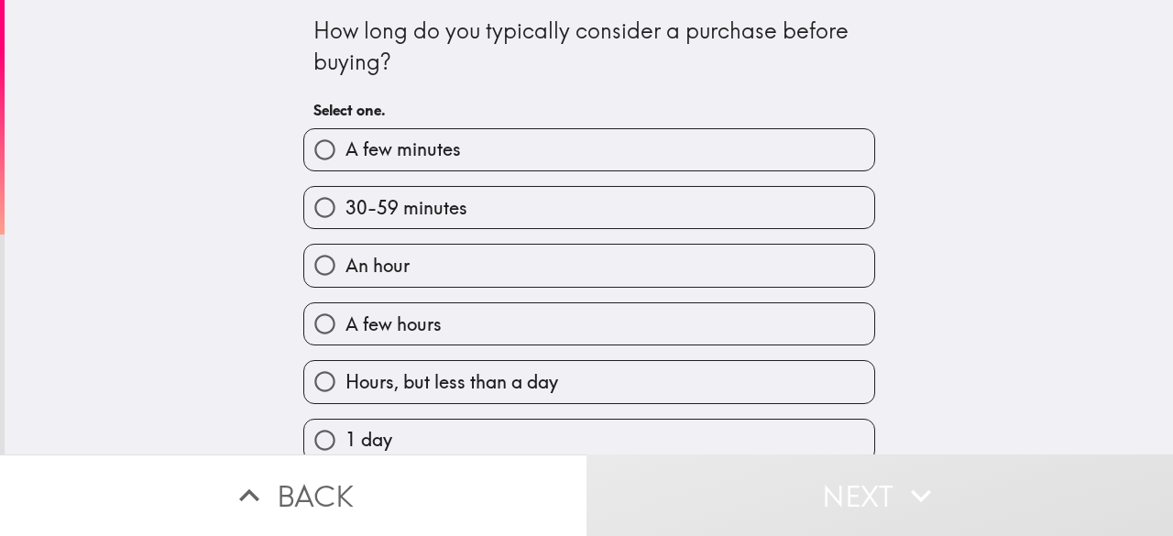
scroll to position [275, 0]
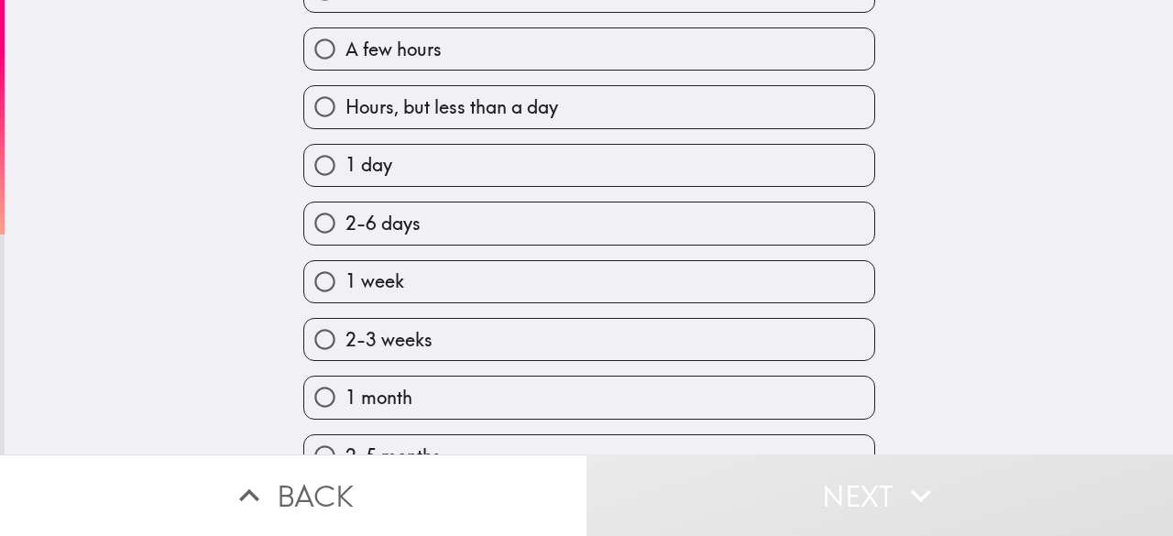
click at [418, 285] on label "1 week" at bounding box center [589, 281] width 570 height 41
click at [346, 285] on input "1 week" at bounding box center [324, 281] width 41 height 41
radio input "true"
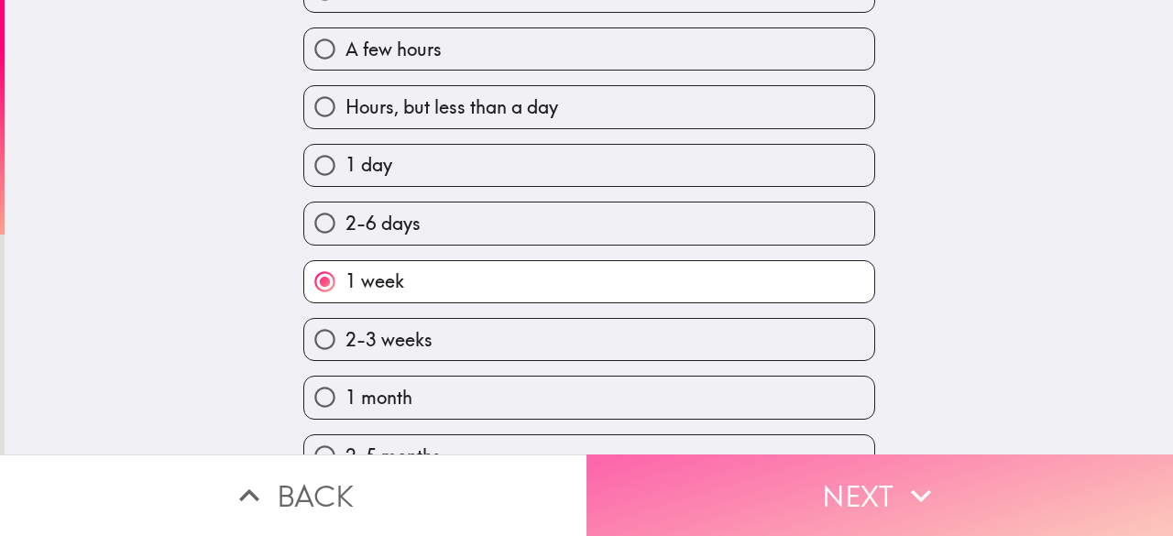
click at [720, 512] on button "Next" at bounding box center [880, 496] width 587 height 82
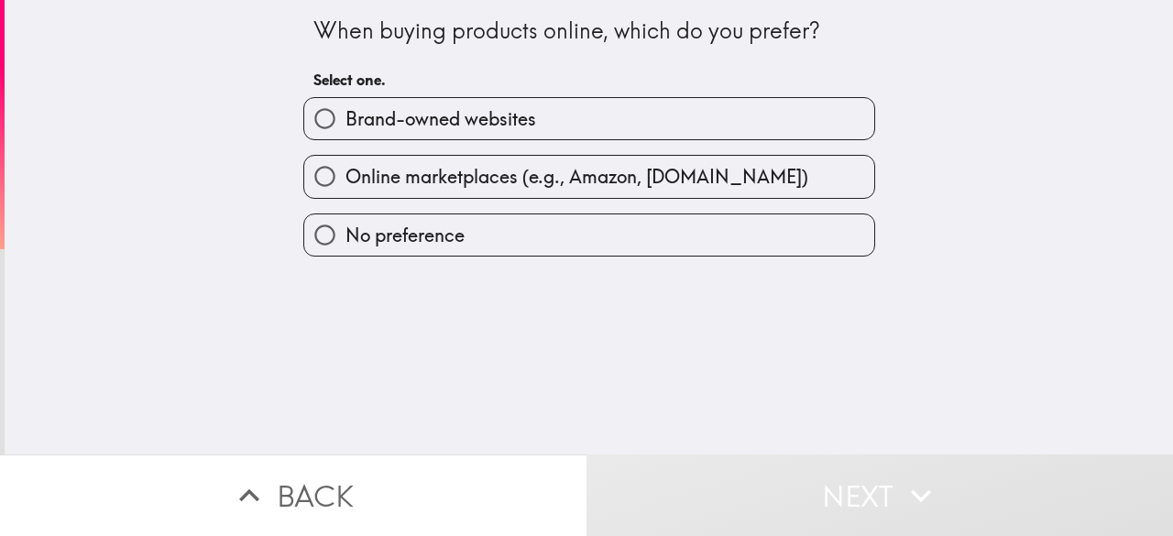
click at [466, 109] on span "Brand-owned websites" at bounding box center [441, 119] width 191 height 26
click at [346, 109] on input "Brand-owned websites" at bounding box center [324, 118] width 41 height 41
radio input "true"
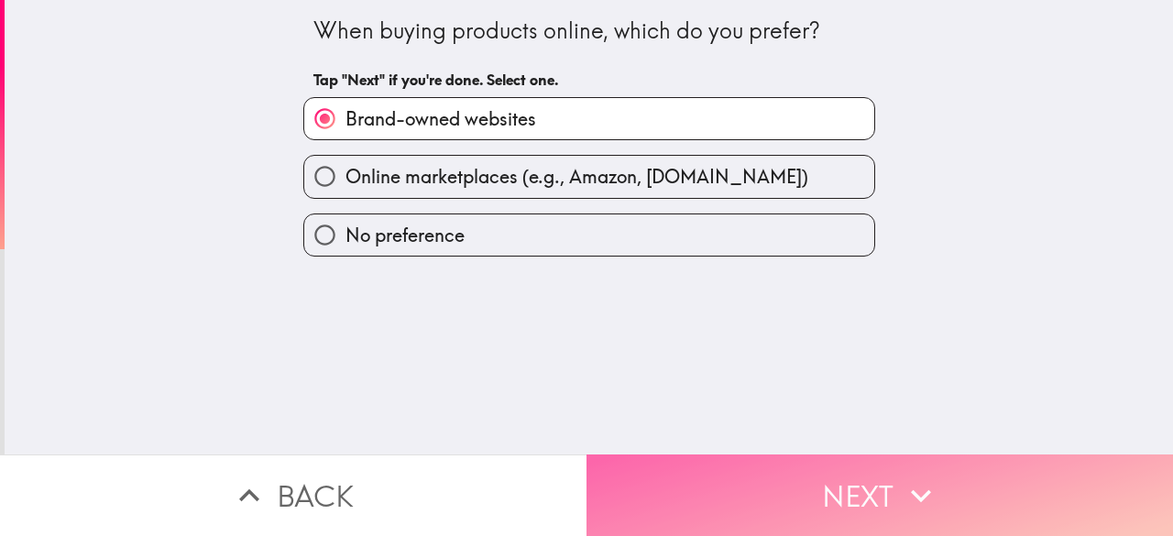
click at [740, 484] on button "Next" at bounding box center [880, 496] width 587 height 82
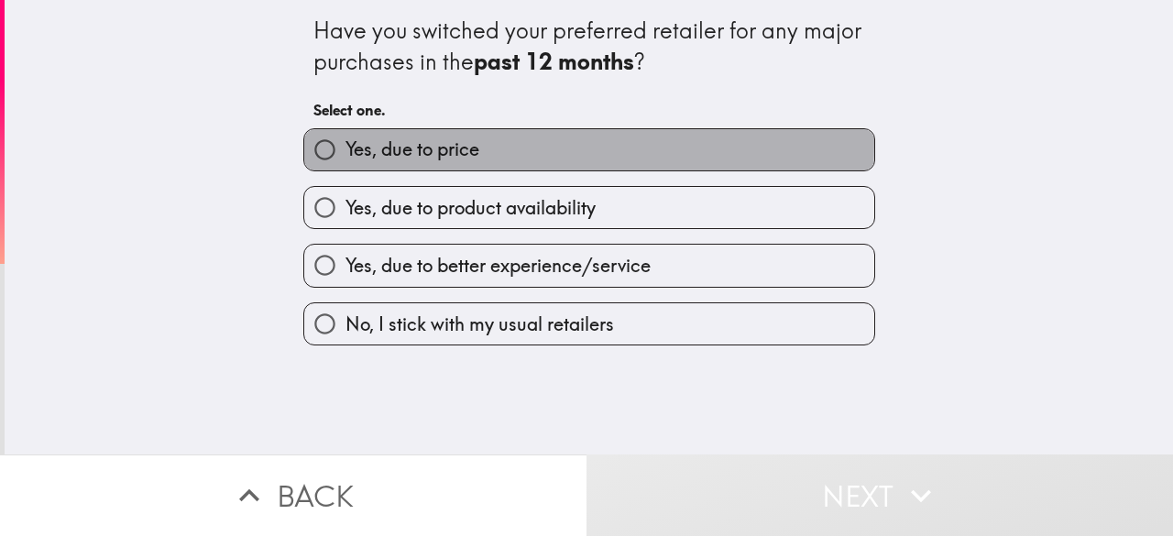
click at [370, 143] on span "Yes, due to price" at bounding box center [413, 150] width 134 height 26
click at [346, 143] on input "Yes, due to price" at bounding box center [324, 149] width 41 height 41
radio input "true"
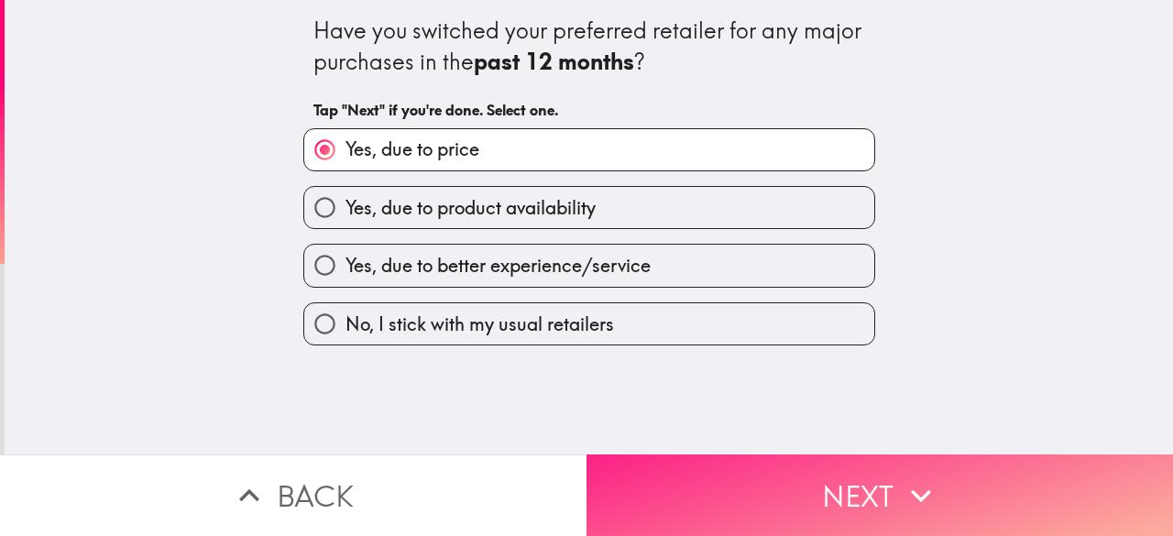
click at [774, 476] on button "Next" at bounding box center [880, 496] width 587 height 82
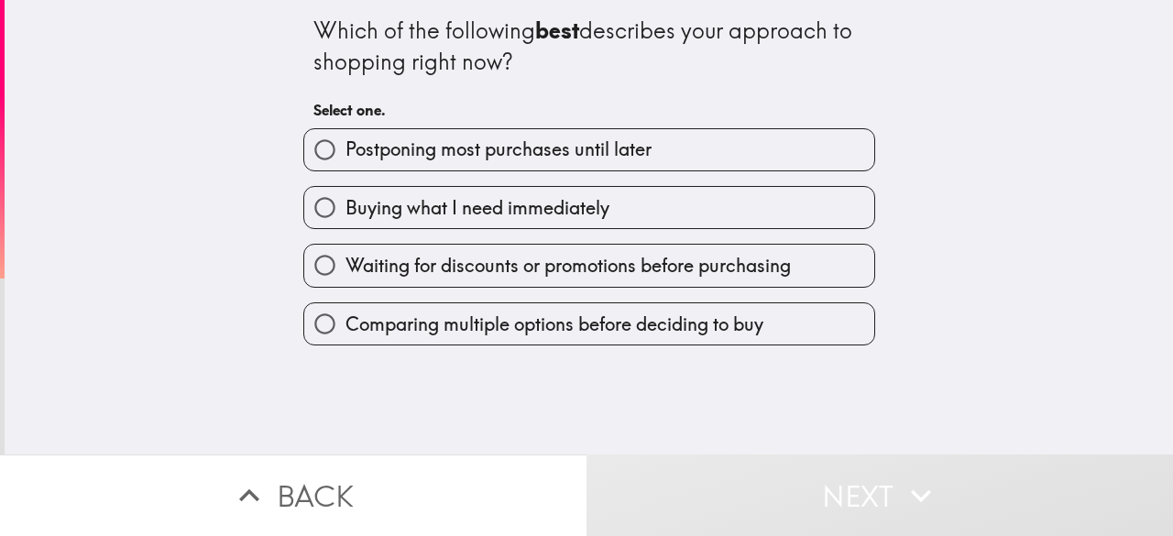
click at [318, 208] on input "Buying what I need immediately" at bounding box center [324, 207] width 41 height 41
radio input "true"
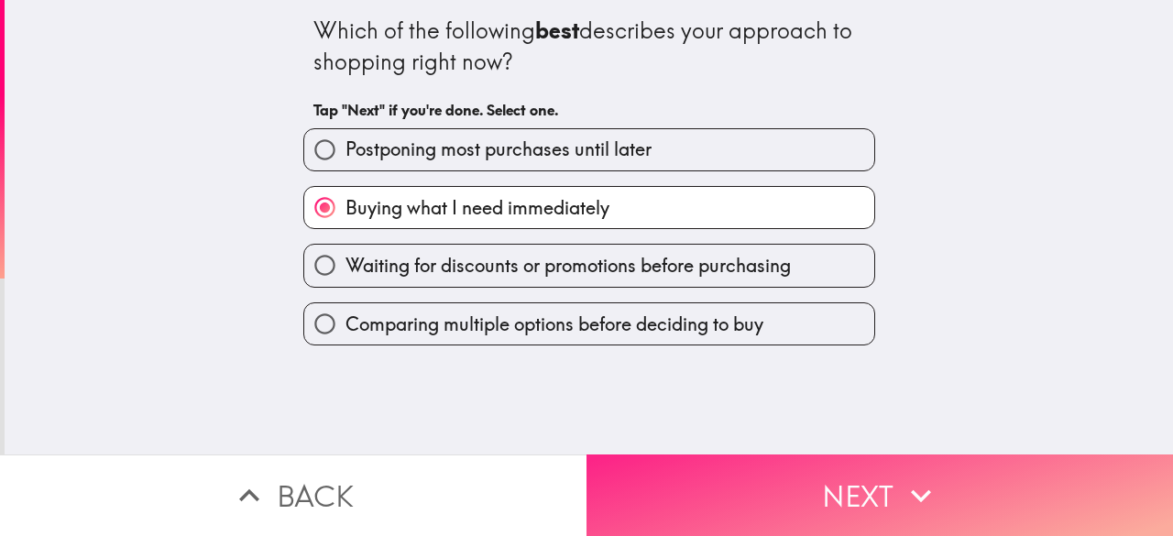
click at [642, 487] on button "Next" at bounding box center [880, 496] width 587 height 82
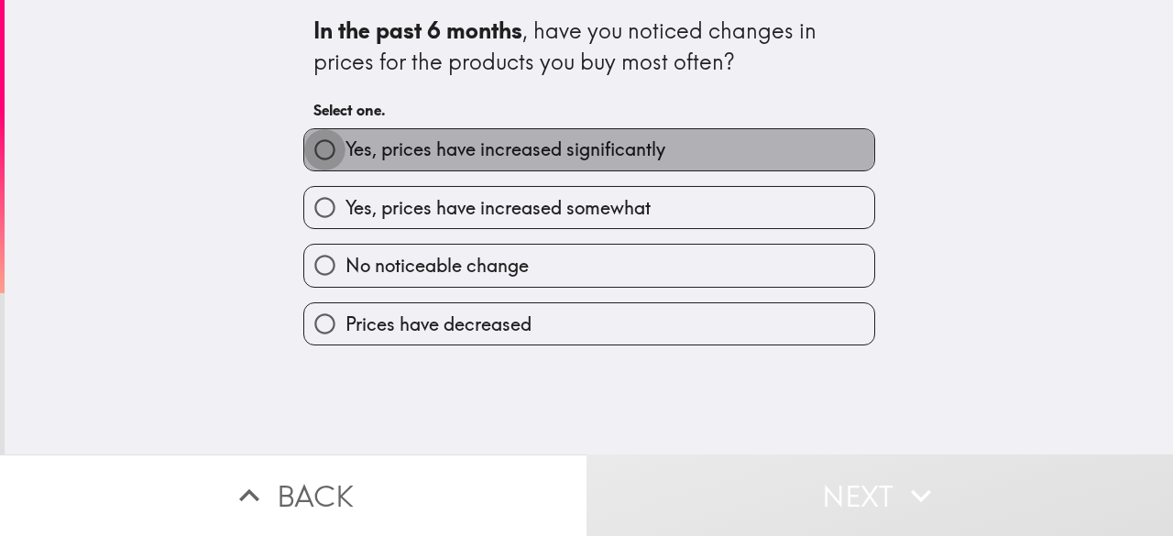
click at [312, 144] on input "Yes, prices have increased significantly" at bounding box center [324, 149] width 41 height 41
radio input "true"
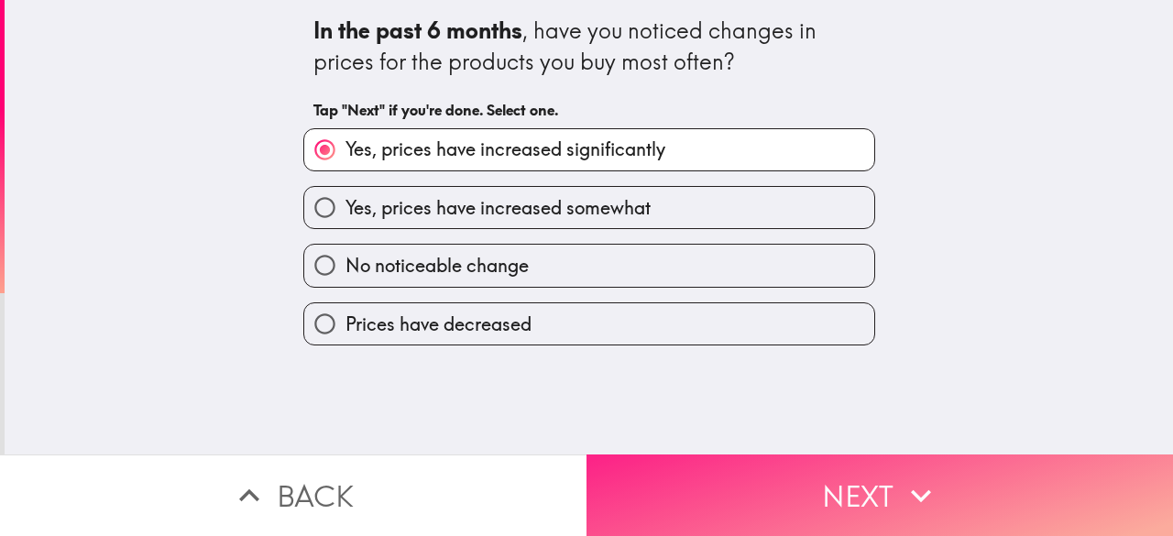
click at [694, 475] on button "Next" at bounding box center [880, 496] width 587 height 82
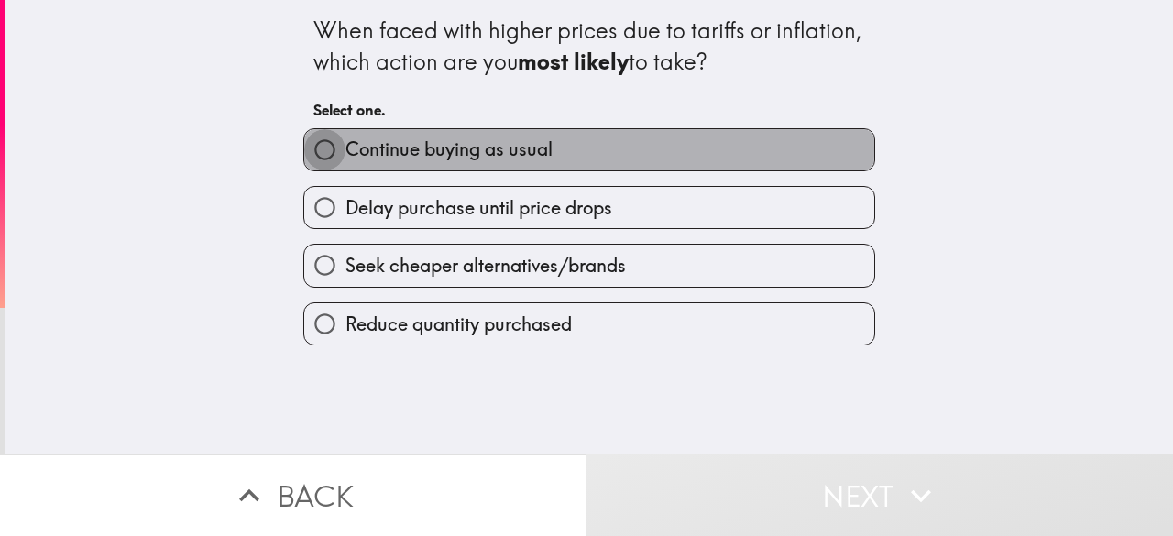
click at [311, 149] on input "Continue buying as usual" at bounding box center [324, 149] width 41 height 41
radio input "true"
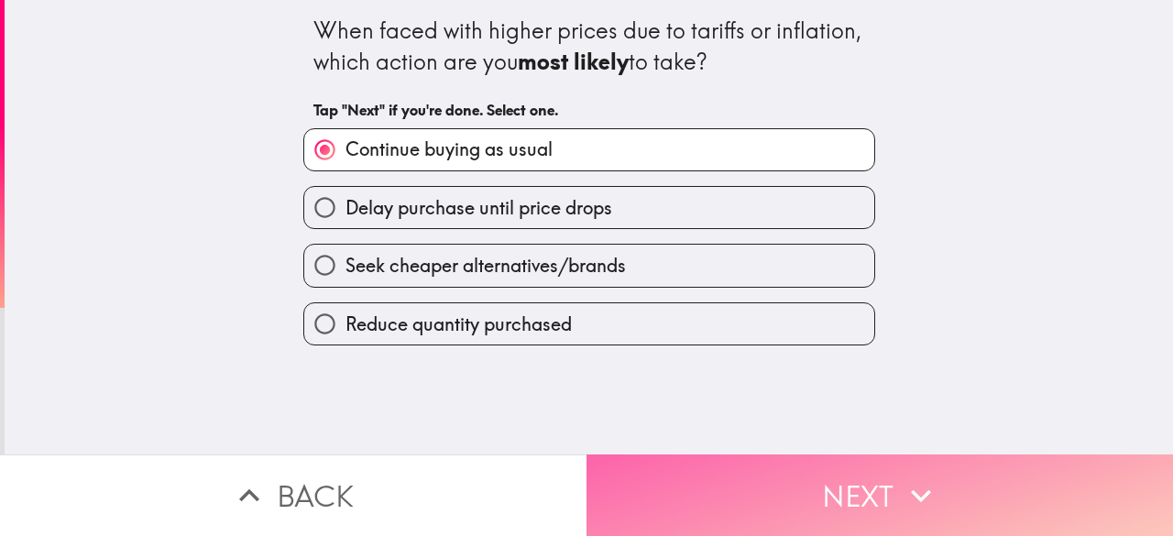
click at [716, 481] on button "Next" at bounding box center [880, 496] width 587 height 82
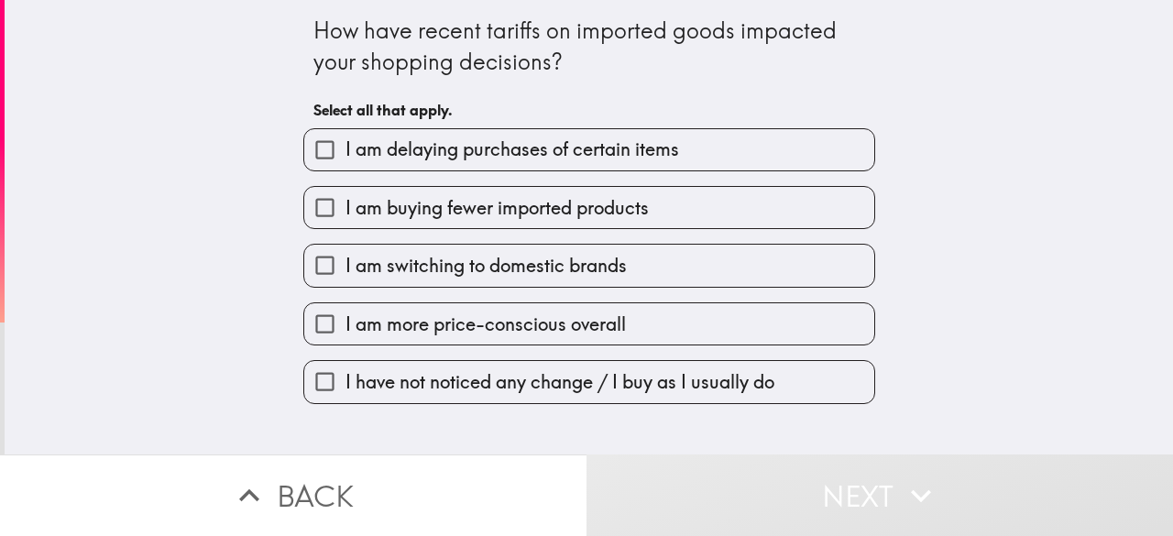
click at [317, 153] on input "I am delaying purchases of certain items" at bounding box center [324, 149] width 41 height 41
checkbox input "true"
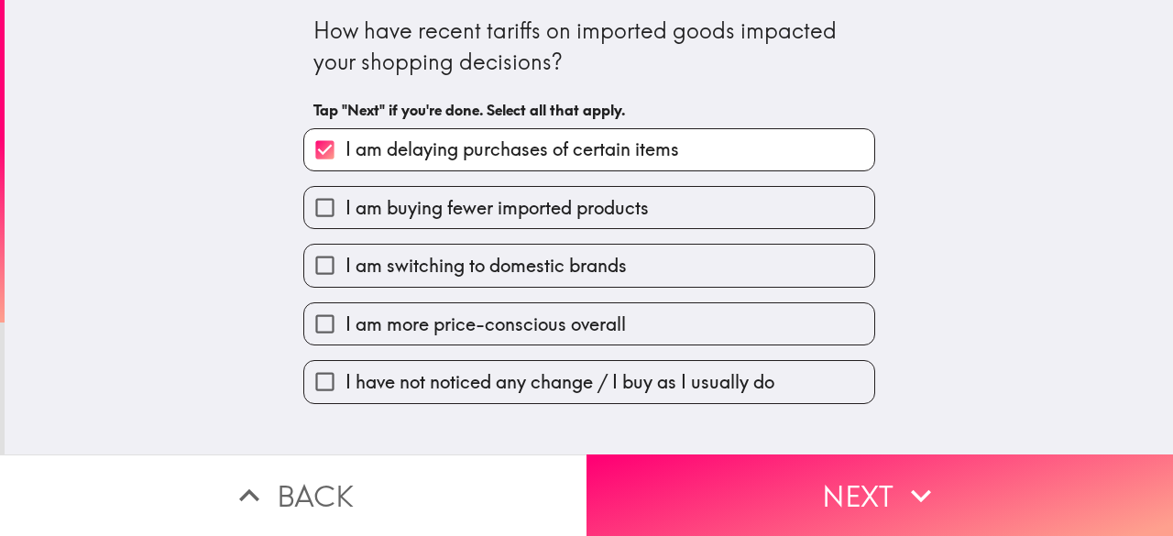
click at [309, 205] on input "I am buying fewer imported products" at bounding box center [324, 207] width 41 height 41
checkbox input "true"
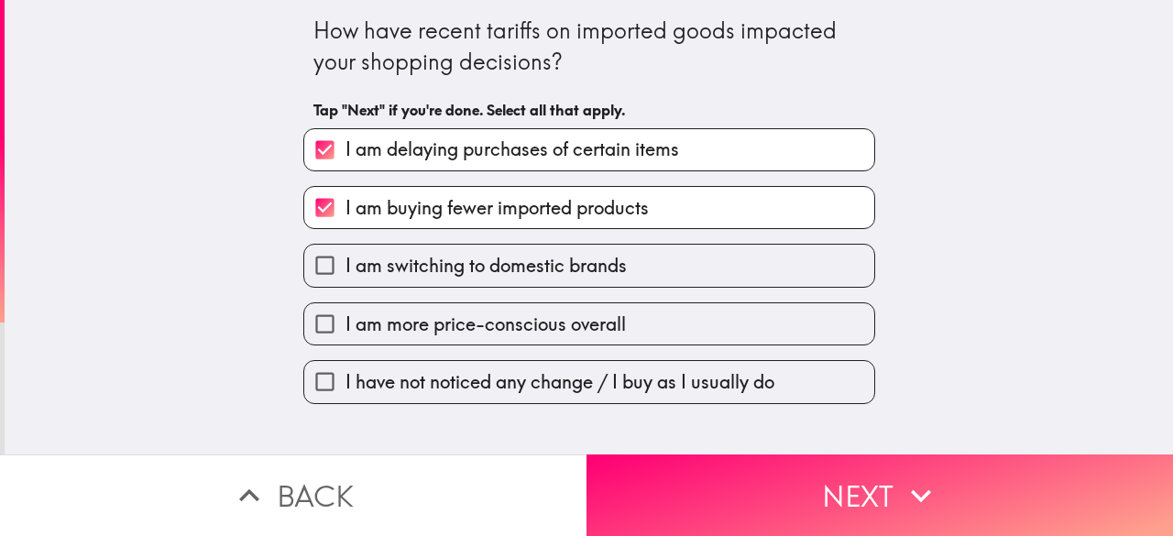
click at [320, 260] on input "I am switching to domestic brands" at bounding box center [324, 265] width 41 height 41
checkbox input "true"
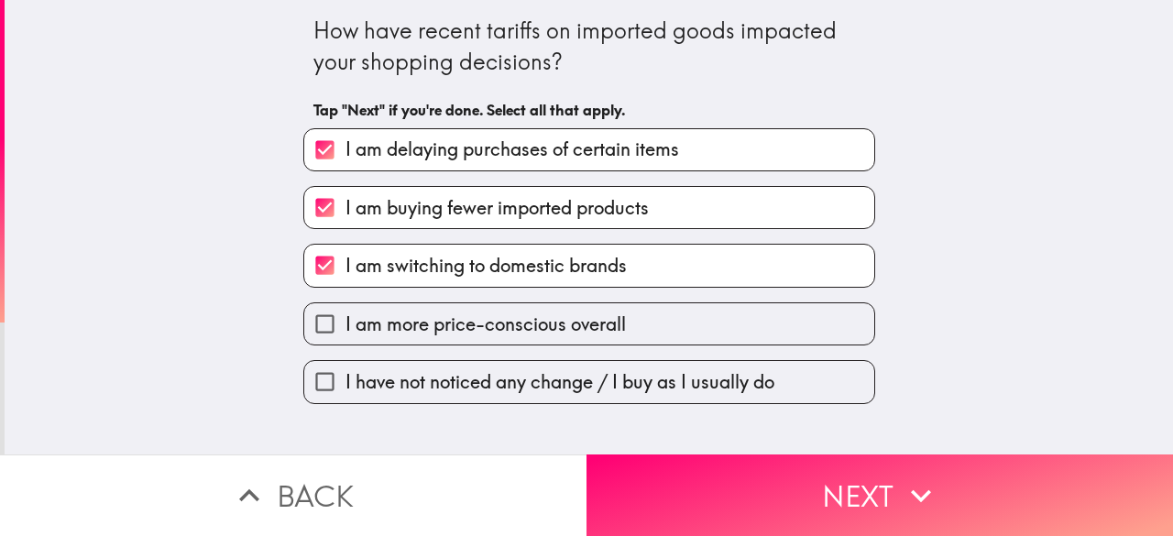
click at [328, 316] on input "I am more price-conscious overall" at bounding box center [324, 323] width 41 height 41
checkbox input "true"
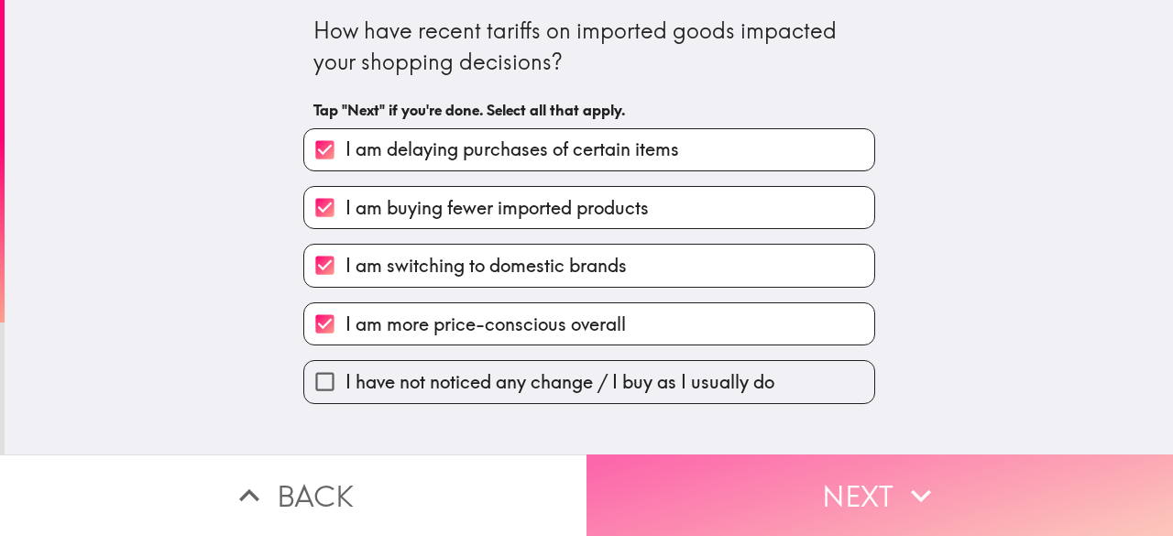
click at [715, 490] on button "Next" at bounding box center [880, 496] width 587 height 82
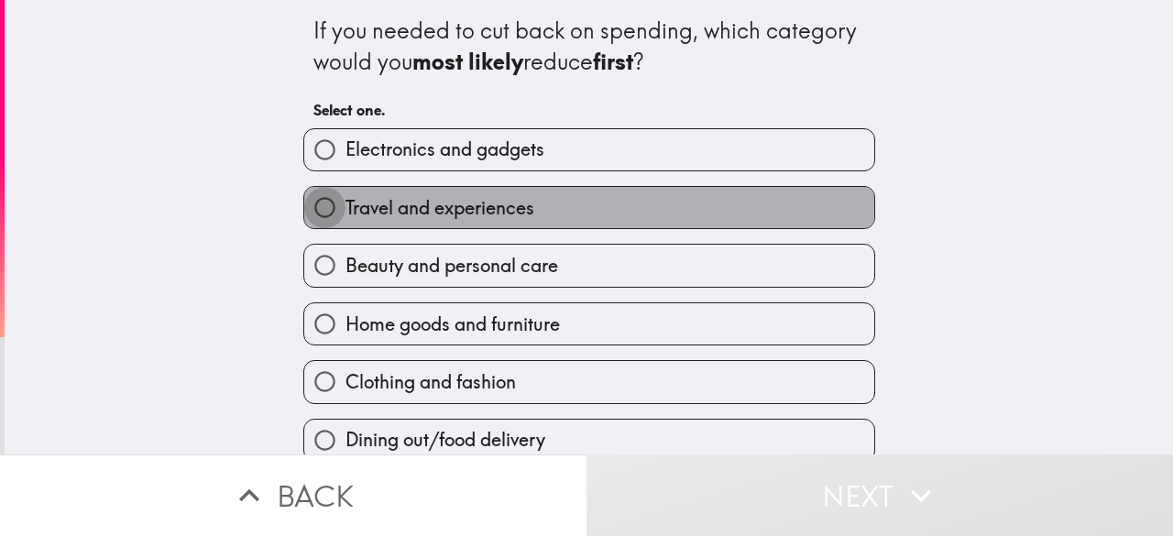
click at [329, 201] on input "Travel and experiences" at bounding box center [324, 207] width 41 height 41
radio input "true"
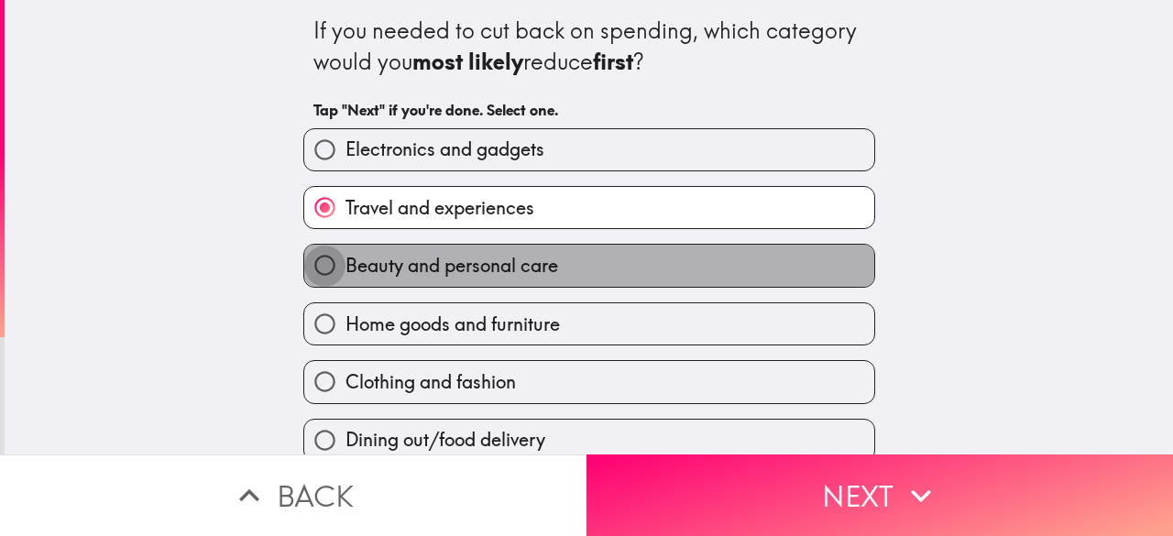
click at [323, 283] on input "Beauty and personal care" at bounding box center [324, 265] width 41 height 41
radio input "true"
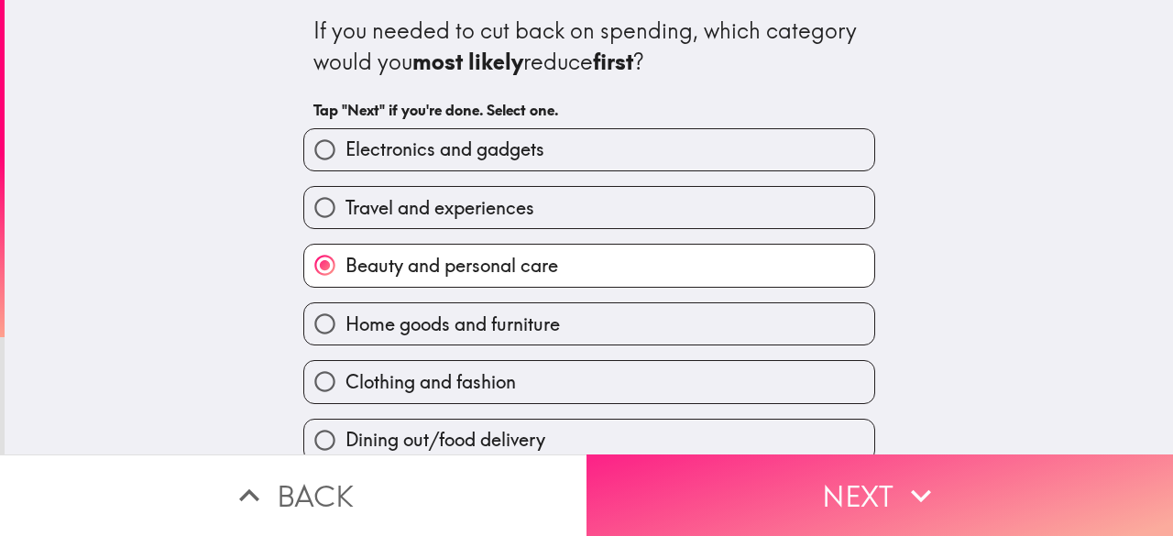
click at [693, 479] on button "Next" at bounding box center [880, 496] width 587 height 82
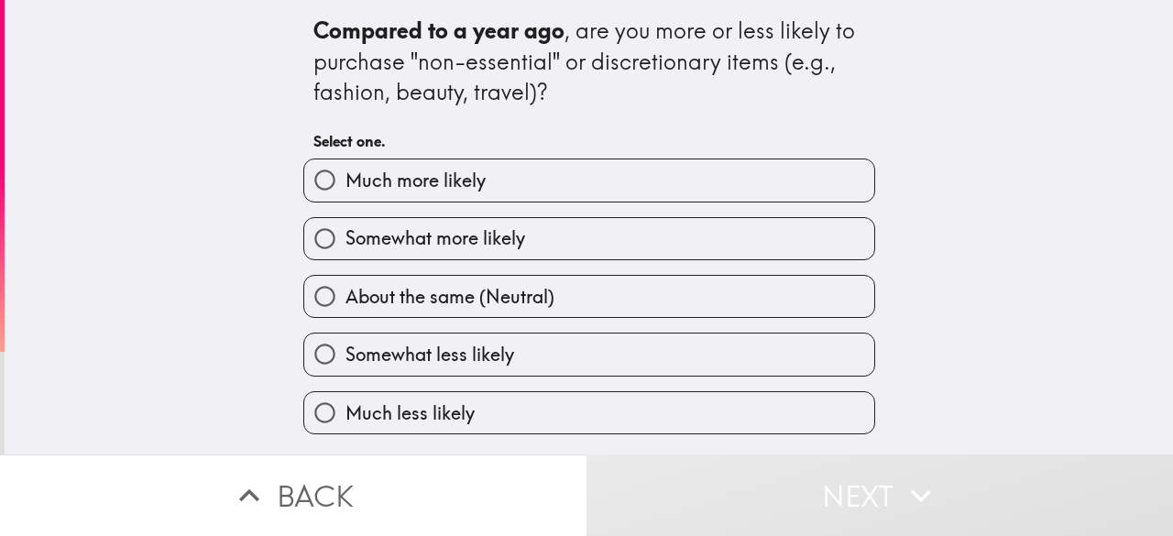
click at [367, 233] on span "Somewhat more likely" at bounding box center [436, 238] width 180 height 26
click at [346, 233] on input "Somewhat more likely" at bounding box center [324, 238] width 41 height 41
radio input "true"
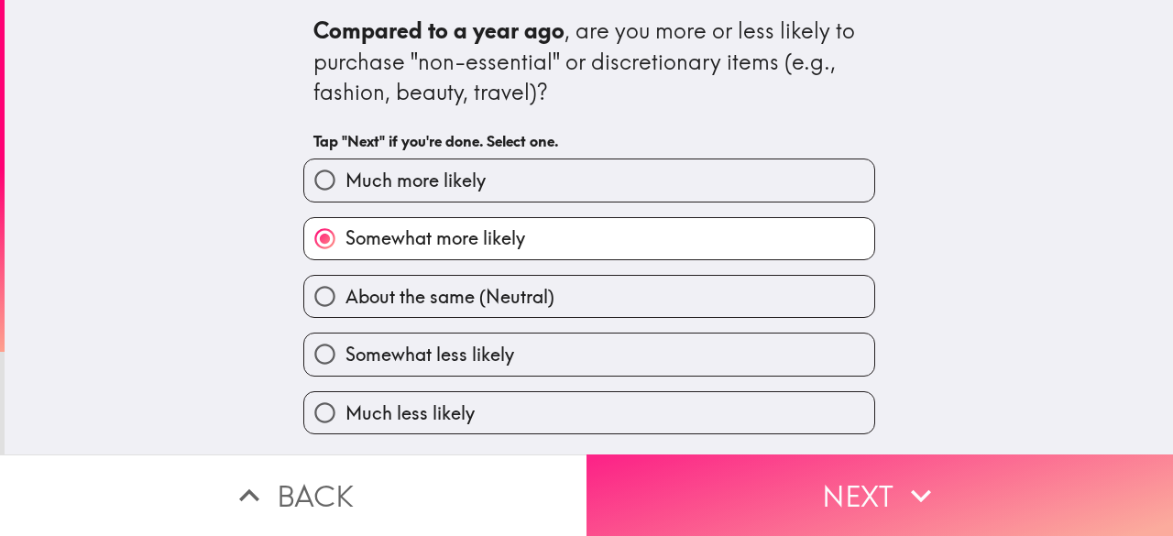
click at [745, 479] on button "Next" at bounding box center [880, 496] width 587 height 82
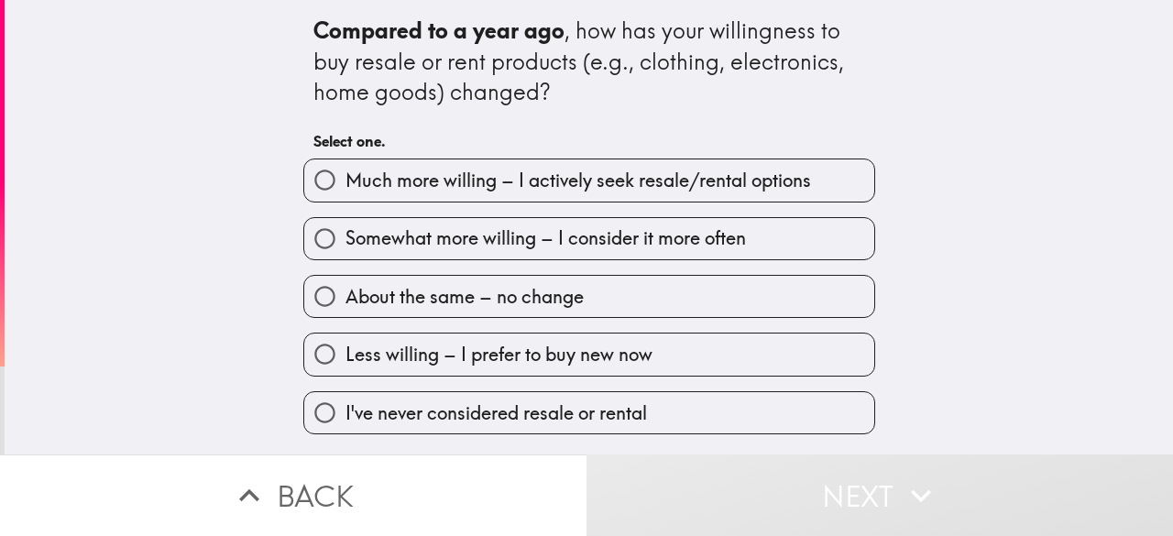
click at [378, 181] on span "Much more willing – I actively seek resale/rental options" at bounding box center [579, 181] width 466 height 26
click at [346, 181] on input "Much more willing – I actively seek resale/rental options" at bounding box center [324, 179] width 41 height 41
radio input "true"
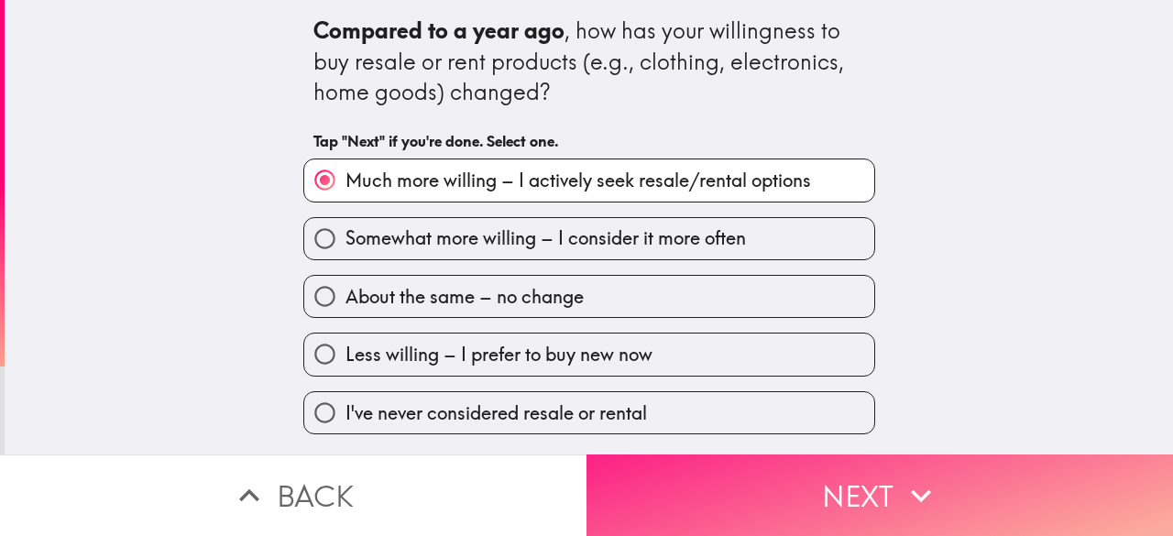
click at [746, 455] on button "Next" at bounding box center [880, 496] width 587 height 82
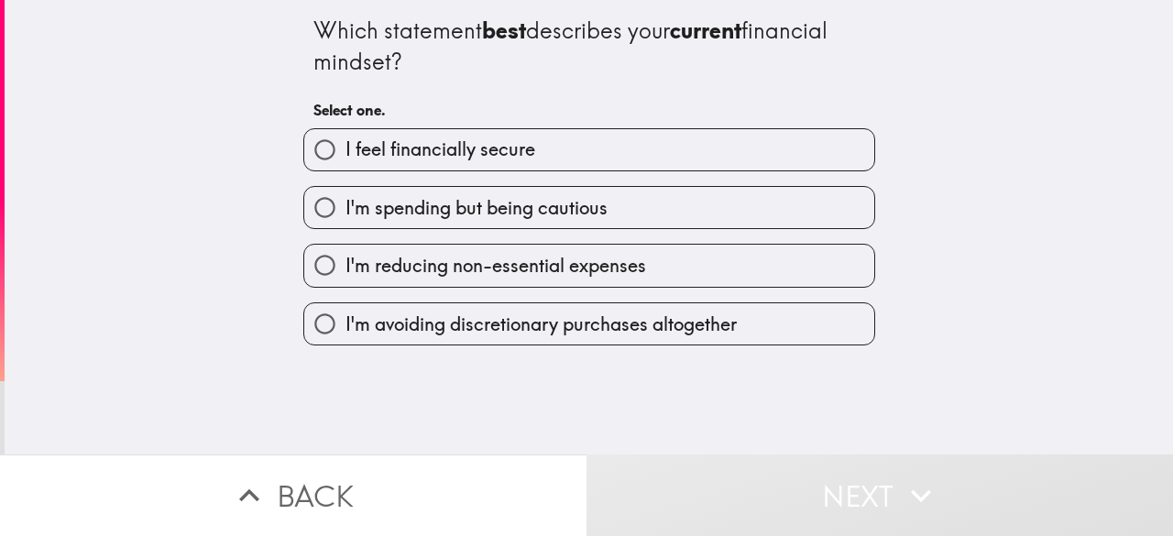
click at [324, 155] on input "I feel financially secure" at bounding box center [324, 149] width 41 height 41
radio input "true"
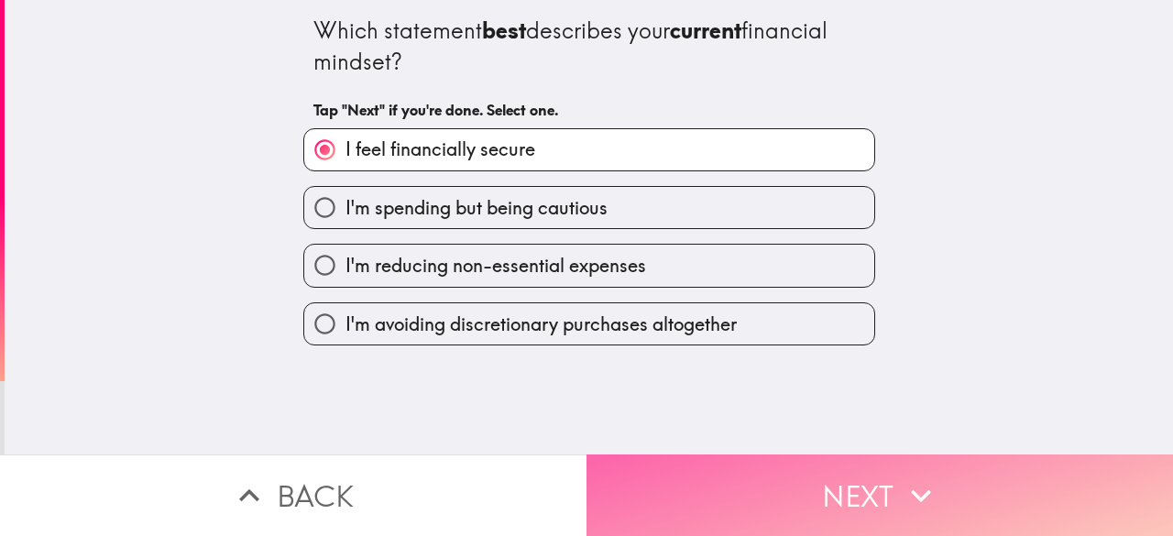
click at [702, 491] on button "Next" at bounding box center [880, 496] width 587 height 82
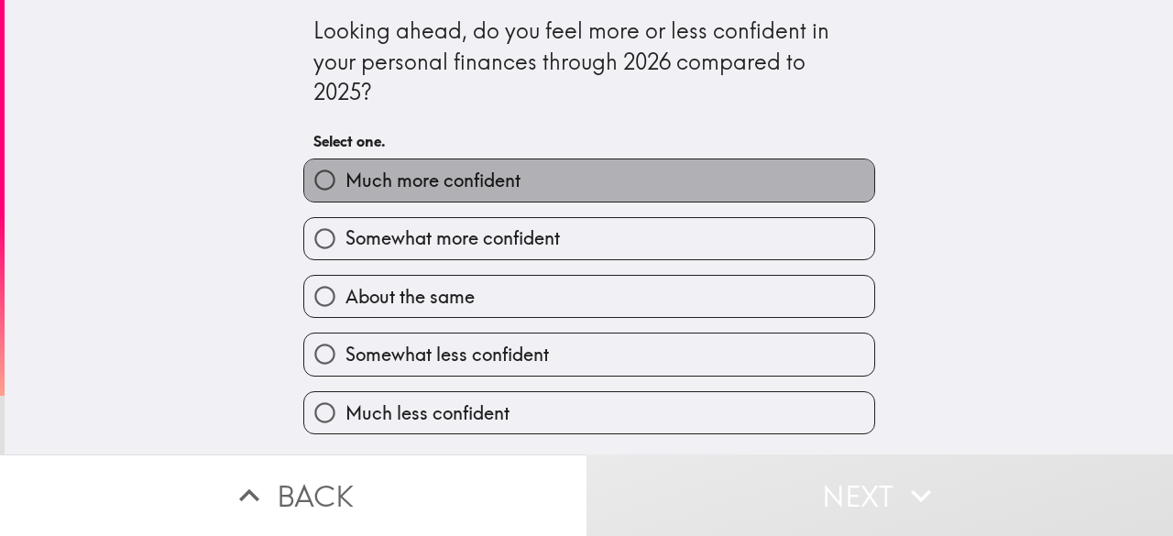
click at [360, 192] on span "Much more confident" at bounding box center [433, 181] width 175 height 26
click at [346, 192] on input "Much more confident" at bounding box center [324, 179] width 41 height 41
radio input "true"
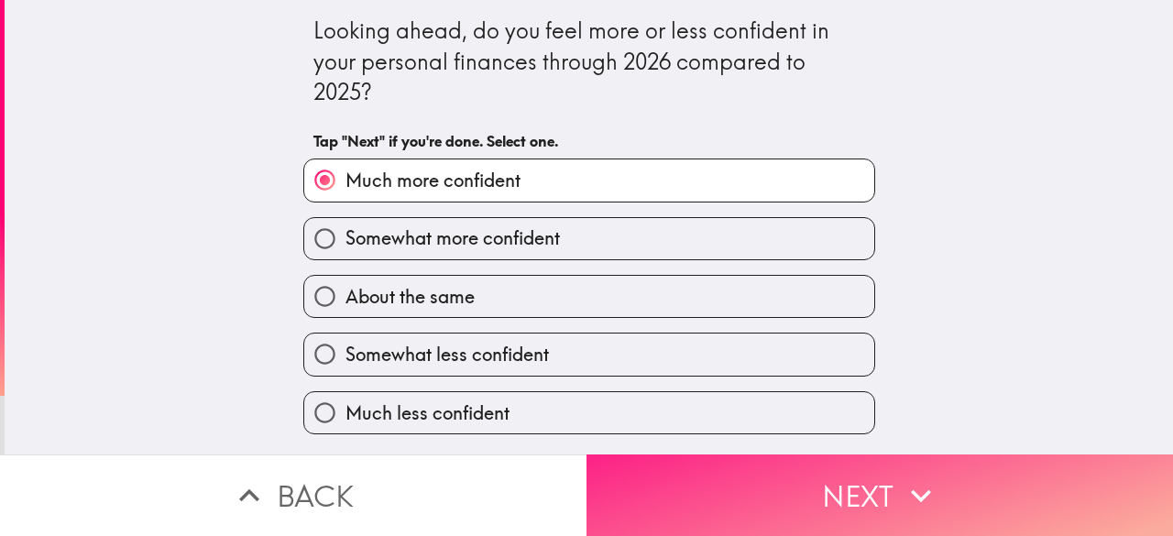
click at [798, 479] on button "Next" at bounding box center [880, 496] width 587 height 82
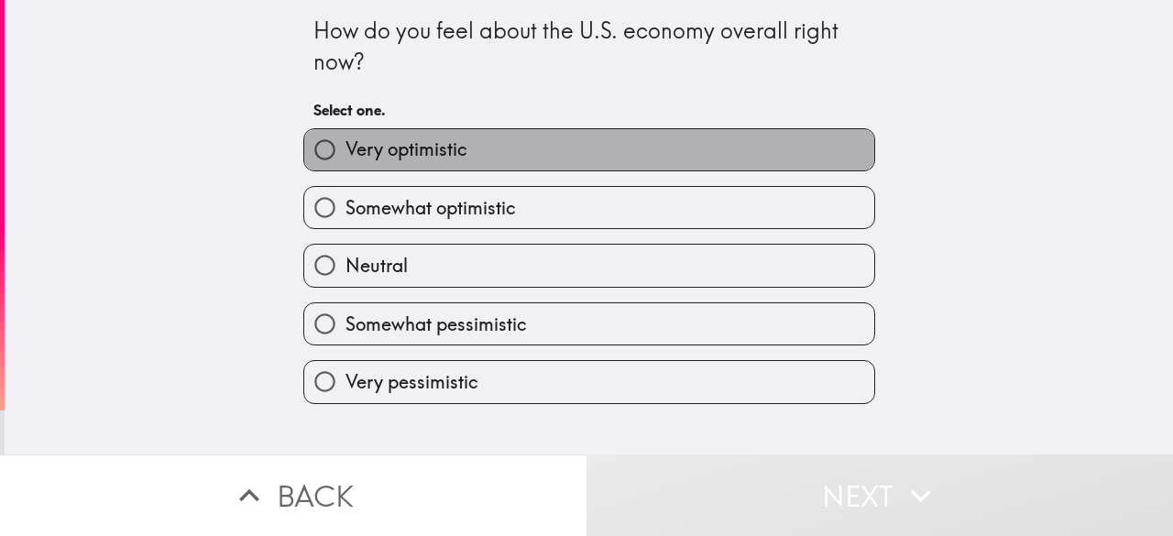
click at [491, 151] on label "Very optimistic" at bounding box center [589, 149] width 570 height 41
click at [346, 151] on input "Very optimistic" at bounding box center [324, 149] width 41 height 41
radio input "true"
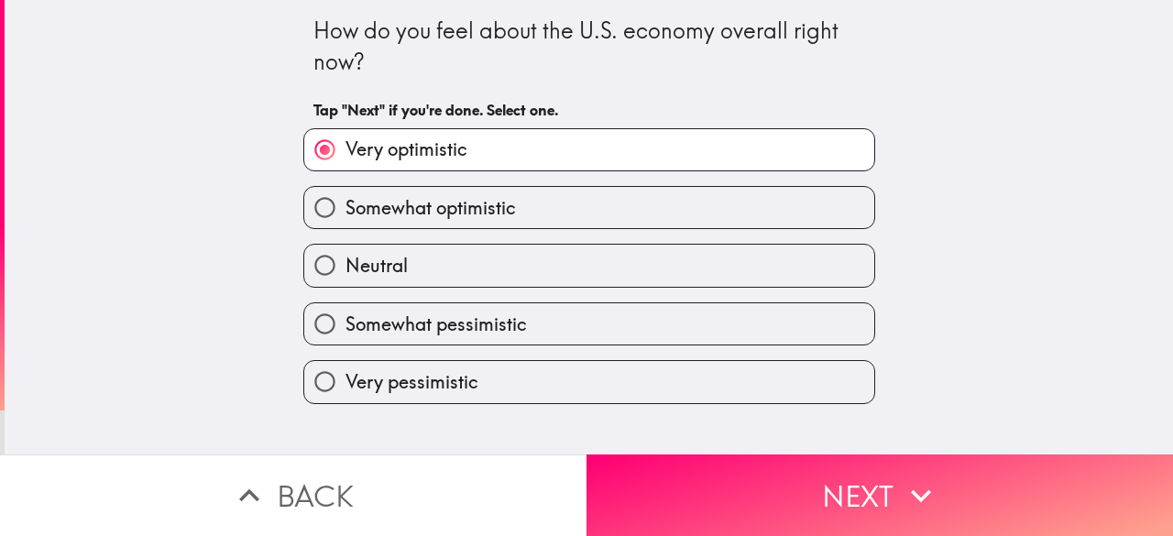
click at [478, 202] on span "Somewhat optimistic" at bounding box center [431, 208] width 170 height 26
click at [346, 202] on input "Somewhat optimistic" at bounding box center [324, 207] width 41 height 41
radio input "true"
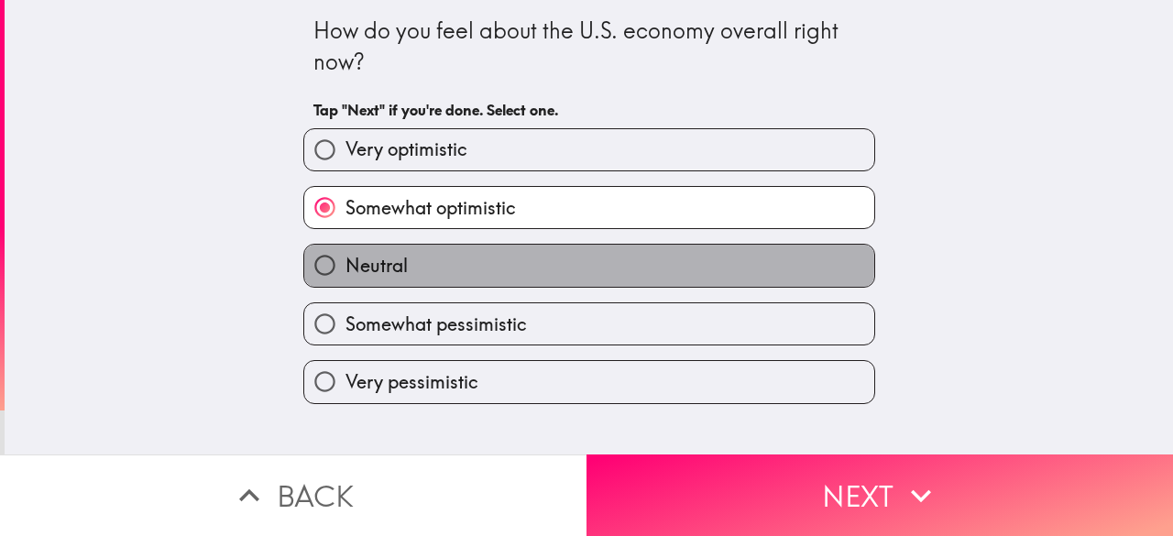
click at [521, 266] on label "Neutral" at bounding box center [589, 265] width 570 height 41
click at [346, 266] on input "Neutral" at bounding box center [324, 265] width 41 height 41
radio input "true"
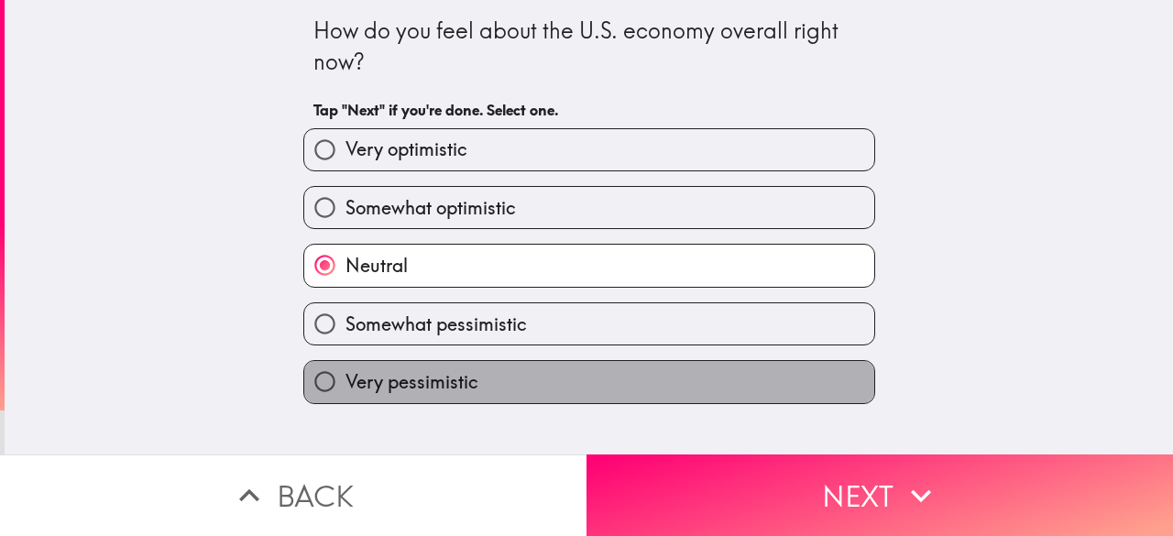
click at [551, 379] on label "Very pessimistic" at bounding box center [589, 381] width 570 height 41
click at [346, 379] on input "Very pessimistic" at bounding box center [324, 381] width 41 height 41
radio input "true"
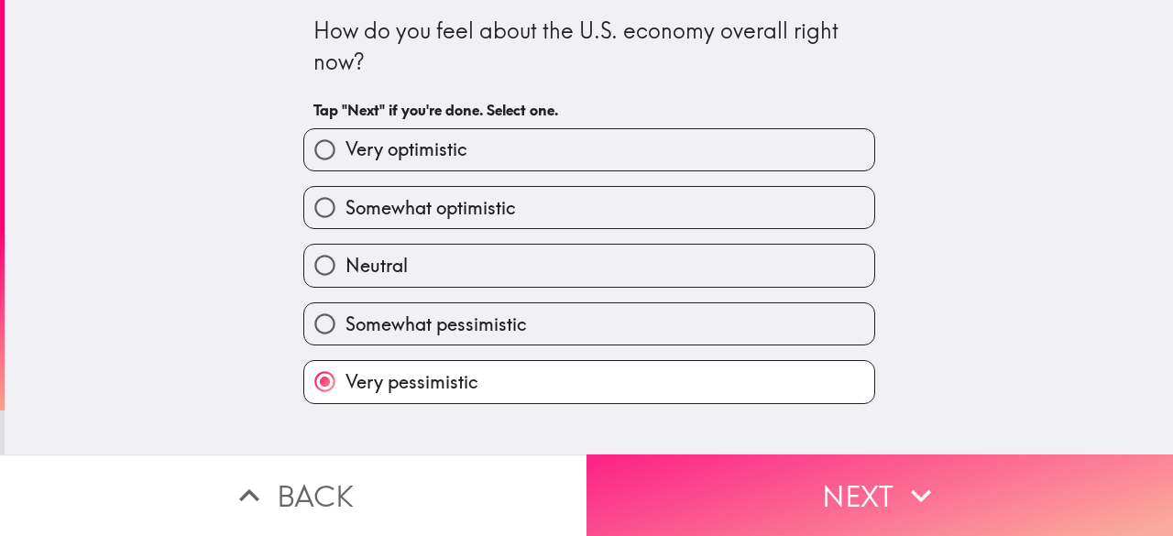
click at [706, 481] on button "Next" at bounding box center [880, 496] width 587 height 82
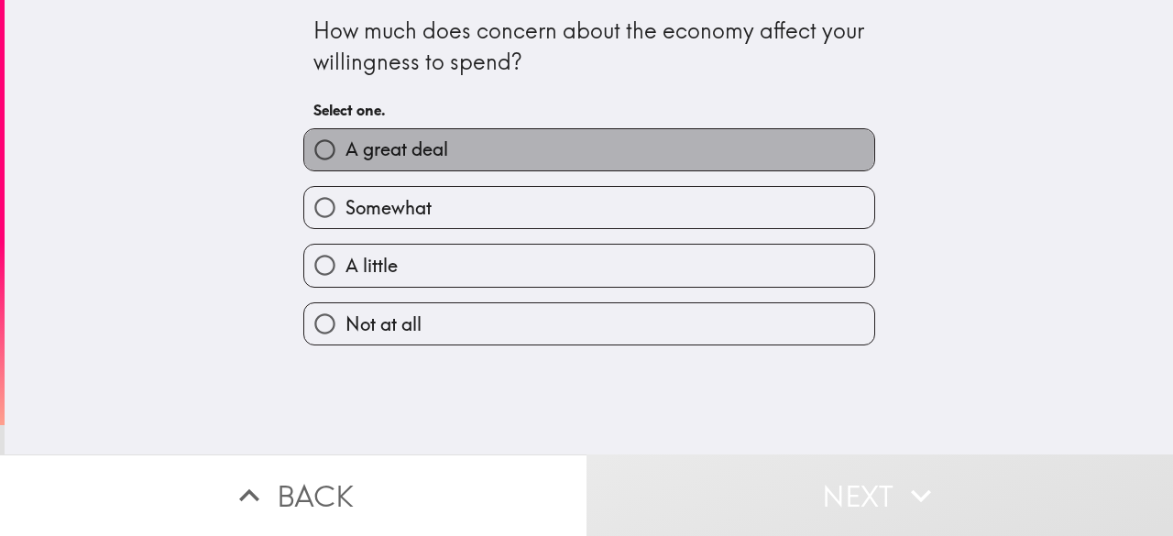
click at [378, 142] on span "A great deal" at bounding box center [397, 150] width 103 height 26
click at [346, 142] on input "A great deal" at bounding box center [324, 149] width 41 height 41
radio input "true"
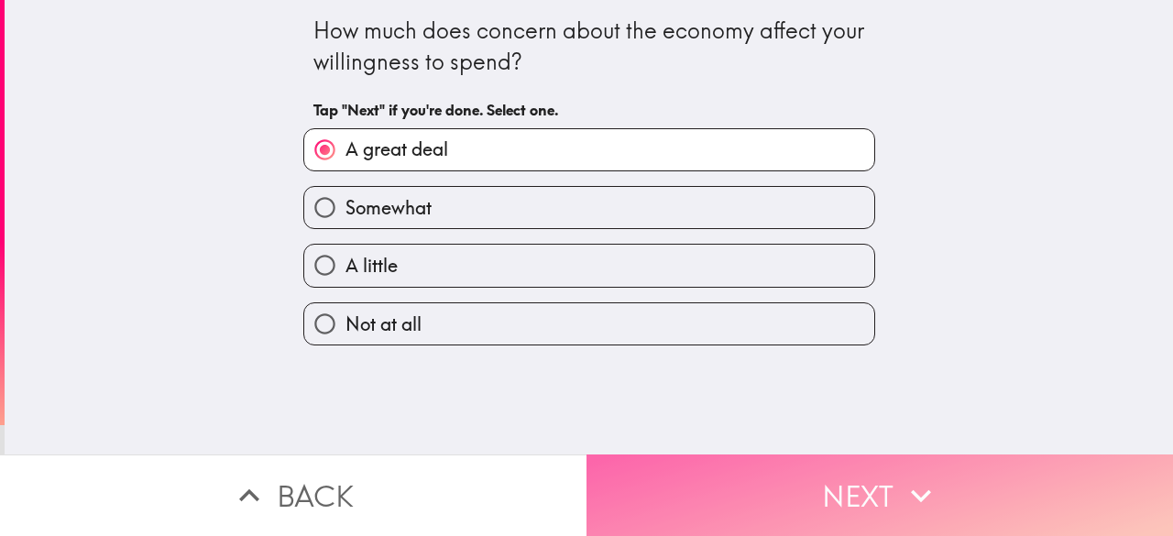
click at [660, 478] on button "Next" at bounding box center [880, 496] width 587 height 82
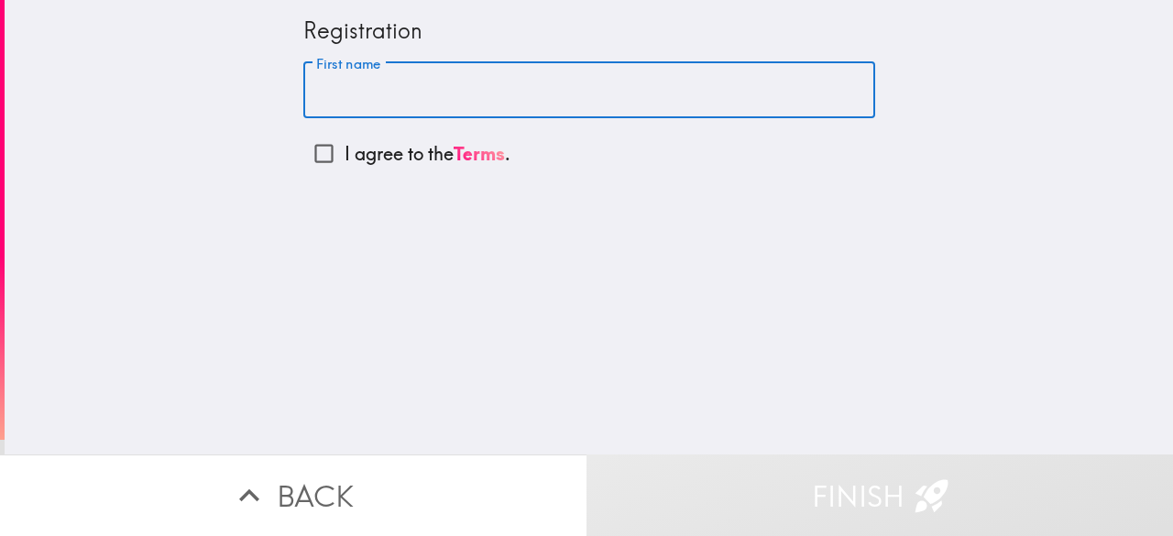
click at [404, 96] on input "First name" at bounding box center [589, 90] width 572 height 57
type input "Jhon"
click at [309, 149] on input "I agree to the Terms ." at bounding box center [323, 153] width 41 height 41
checkbox input "true"
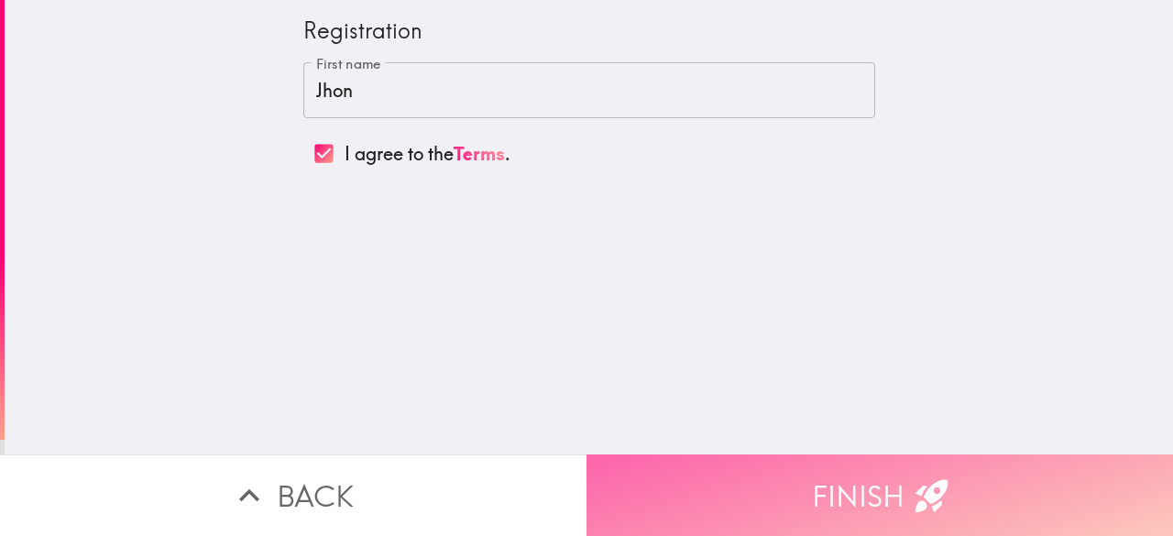
click at [726, 471] on button "Finish" at bounding box center [880, 496] width 587 height 82
